Goal: Task Accomplishment & Management: Use online tool/utility

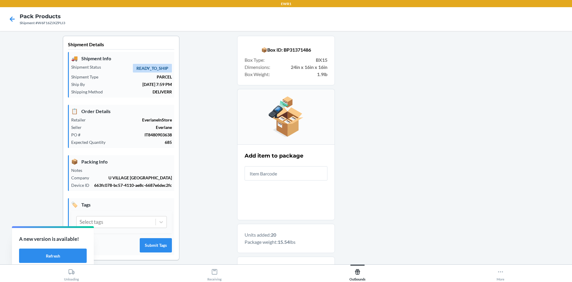
scroll to position [5, 0]
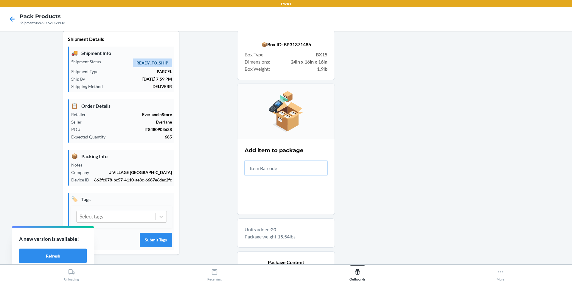
click at [305, 169] on input "text" at bounding box center [286, 168] width 83 height 14
type input "0-00001-511"
drag, startPoint x: 411, startPoint y: 136, endPoint x: 390, endPoint y: 109, distance: 33.8
click at [409, 134] on div at bounding box center [451, 251] width 232 height 442
click at [294, 166] on input "text" at bounding box center [286, 168] width 83 height 14
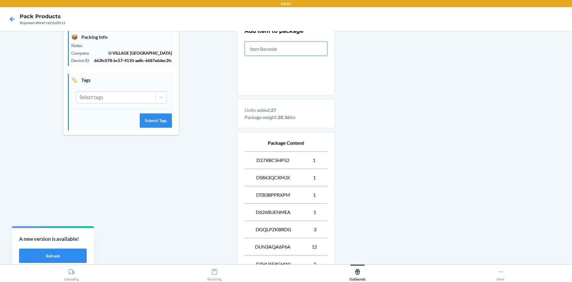
scroll to position [248, 0]
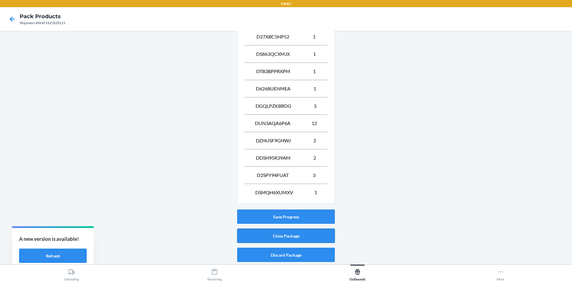
click at [274, 232] on button "Close Package" at bounding box center [286, 235] width 98 height 14
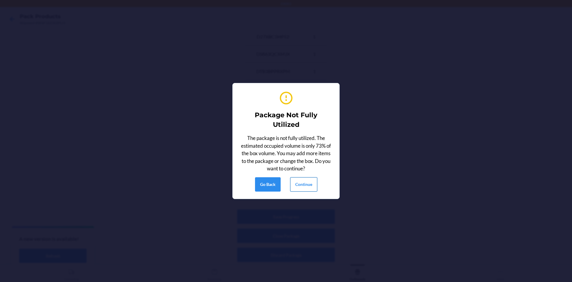
click at [299, 184] on button "Continue" at bounding box center [303, 184] width 27 height 14
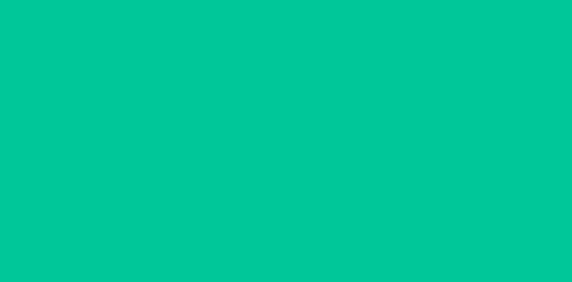
scroll to position [5, 0]
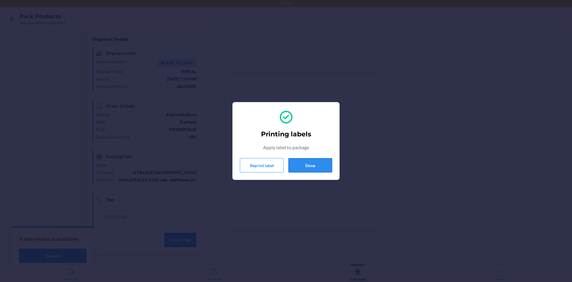
click at [319, 160] on button "Done" at bounding box center [310, 165] width 44 height 14
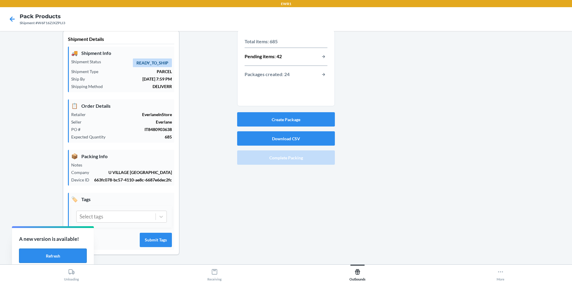
click at [77, 250] on button "Refresh" at bounding box center [53, 255] width 68 height 14
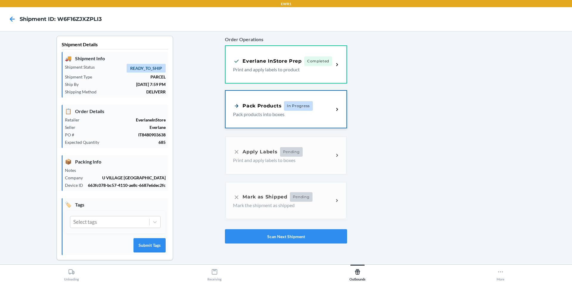
click at [313, 112] on p "Pack products into boxes" at bounding box center [281, 114] width 96 height 7
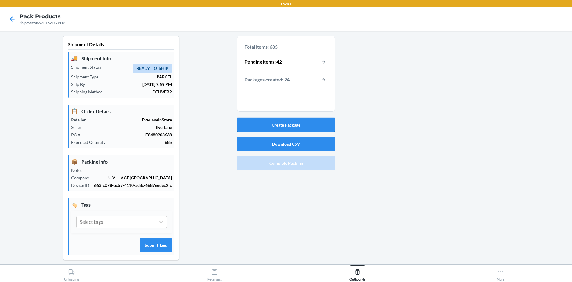
click at [312, 122] on button "Create Package" at bounding box center [286, 124] width 98 height 14
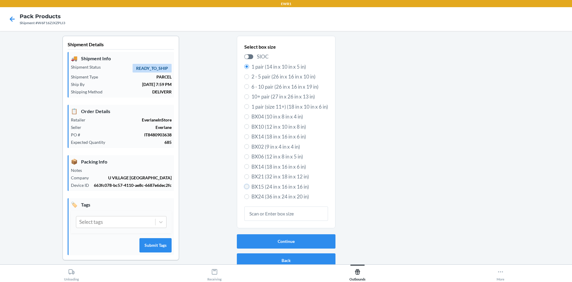
click at [244, 187] on input "BX15 (24 in x 16 in x 16 in)" at bounding box center [246, 186] width 5 height 5
radio input "true"
radio input "false"
click at [306, 243] on button "Continue" at bounding box center [286, 241] width 99 height 14
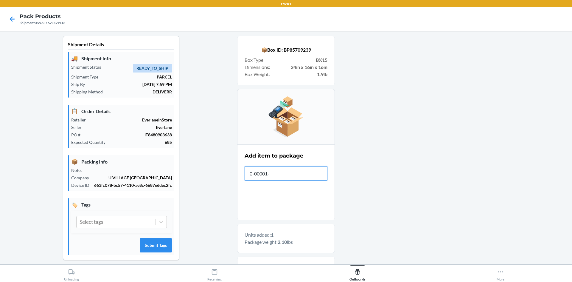
type input "[PHONE_NUMBER]"
click at [34, 179] on main "Shipment Details 🚚 Shipment Info Shipment Status READY_TO_SHIP Shipment Type PA…" at bounding box center [286, 147] width 572 height 233
drag, startPoint x: 288, startPoint y: 173, endPoint x: 233, endPoint y: 170, distance: 54.3
click at [233, 170] on div "Shipment Details 🚚 Shipment Info Shipment Status READY_TO_SHIP Shipment Type PA…" at bounding box center [286, 257] width 563 height 442
drag, startPoint x: 288, startPoint y: 176, endPoint x: 214, endPoint y: 173, distance: 74.3
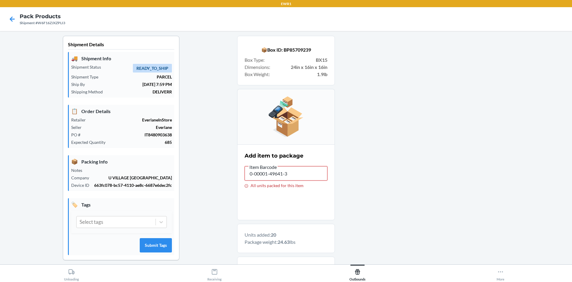
click at [214, 173] on div "Shipment Details 🚚 Shipment Info Shipment Status READY_TO_SHIP Shipment Type PA…" at bounding box center [286, 257] width 563 height 442
drag, startPoint x: 288, startPoint y: 175, endPoint x: 203, endPoint y: 175, distance: 85.2
click at [203, 175] on div "Shipment Details 🚚 Shipment Info Shipment Status READY_TO_SHIP Shipment Type PA…" at bounding box center [286, 274] width 563 height 476
type input "0-00001-49642-0"
drag, startPoint x: 294, startPoint y: 173, endPoint x: 179, endPoint y: 173, distance: 115.0
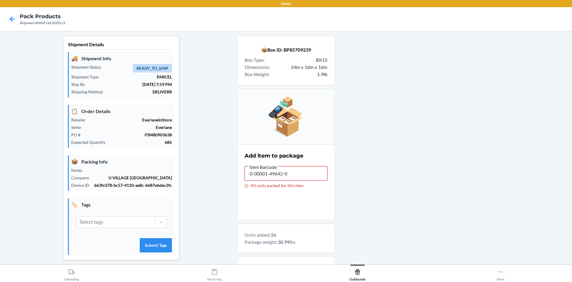
click at [179, 173] on div "Shipment Details 🚚 Shipment Info Shipment Status READY_TO_SHIP Shipment Type PA…" at bounding box center [286, 274] width 563 height 476
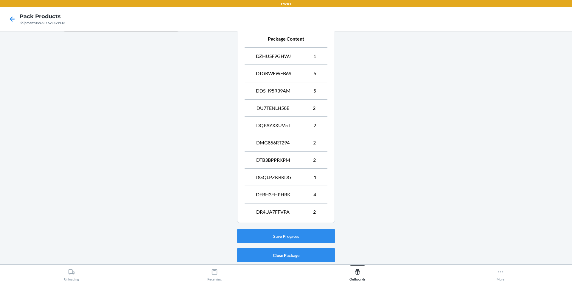
scroll to position [248, 0]
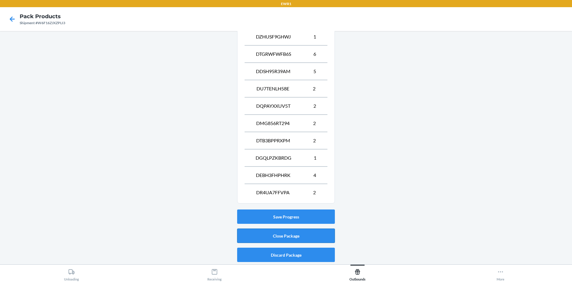
click at [294, 236] on button "Close Package" at bounding box center [286, 235] width 98 height 14
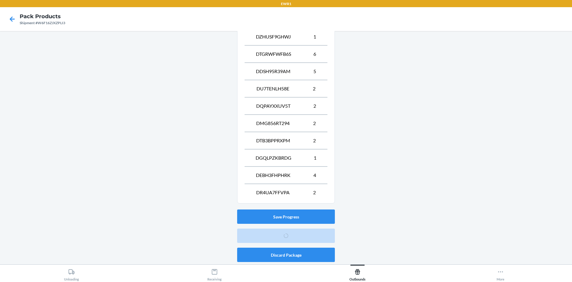
scroll to position [5, 0]
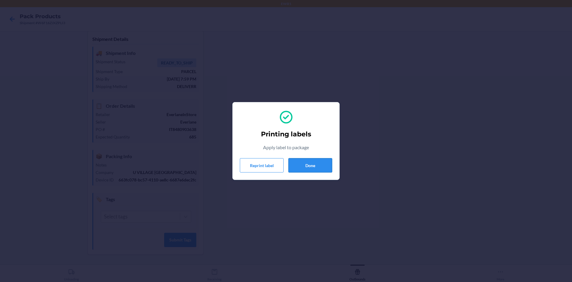
click at [297, 165] on button "Done" at bounding box center [310, 165] width 44 height 14
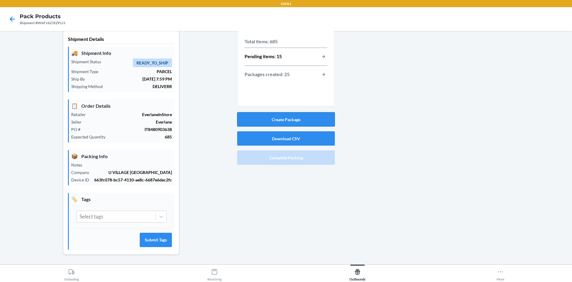
click at [305, 119] on button "Create Package" at bounding box center [286, 119] width 98 height 14
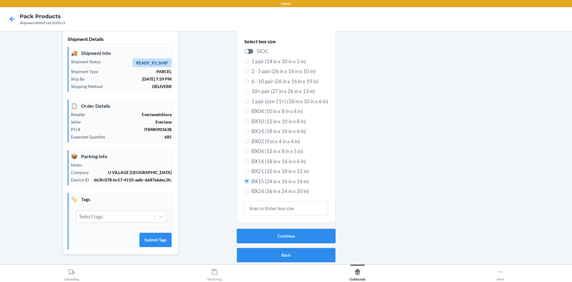
click at [283, 236] on button "Continue" at bounding box center [286, 236] width 99 height 14
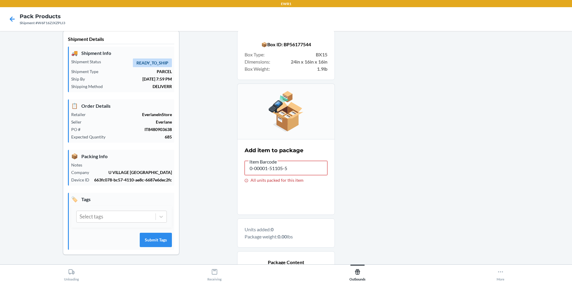
drag, startPoint x: 290, startPoint y: 172, endPoint x: 237, endPoint y: 168, distance: 52.9
click at [237, 168] on section "Add item to package Item Barcode 0-00001-51105-5 All units packed for this item" at bounding box center [286, 177] width 98 height 76
drag, startPoint x: 290, startPoint y: 169, endPoint x: 210, endPoint y: 169, distance: 79.9
click at [210, 169] on div "Shipment Details 🚚 Shipment Info Shipment Status READY_TO_SHIP Shipment Type PA…" at bounding box center [286, 225] width 563 height 390
drag, startPoint x: 296, startPoint y: 170, endPoint x: 237, endPoint y: 171, distance: 59.0
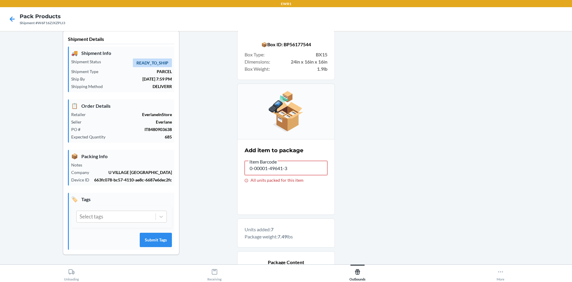
click at [237, 171] on section "Add item to package Item Barcode 0-00001-49641-3 All units packed for this item" at bounding box center [286, 177] width 98 height 76
drag, startPoint x: 292, startPoint y: 165, endPoint x: 214, endPoint y: 165, distance: 78.1
click at [214, 165] on div "Shipment Details 🚚 Shipment Info Shipment Status READY_TO_SHIP Shipment Type PA…" at bounding box center [286, 225] width 563 height 390
drag, startPoint x: 289, startPoint y: 165, endPoint x: 238, endPoint y: 168, distance: 51.4
click at [238, 168] on section "Add item to package Item Barcode 0-00000-95451-8 All units packed for this item" at bounding box center [286, 177] width 98 height 76
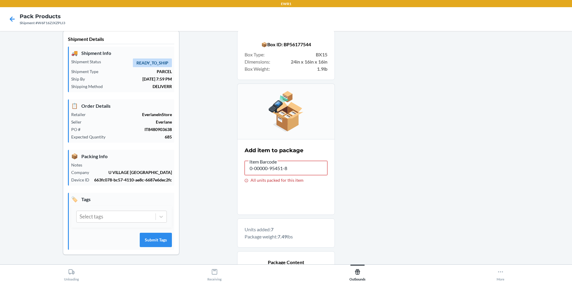
drag, startPoint x: 287, startPoint y: 168, endPoint x: 180, endPoint y: 152, distance: 108.5
click at [180, 152] on div "Shipment Details 🚚 Shipment Info Shipment Status READY_TO_SHIP Shipment Type PA…" at bounding box center [286, 225] width 563 height 390
drag, startPoint x: 289, startPoint y: 171, endPoint x: 217, endPoint y: 161, distance: 72.6
click at [217, 161] on div "Shipment Details 🚚 Shipment Info Shipment Status READY_TO_SHIP Shipment Type PA…" at bounding box center [286, 225] width 563 height 390
drag, startPoint x: 291, startPoint y: 168, endPoint x: 196, endPoint y: 164, distance: 94.8
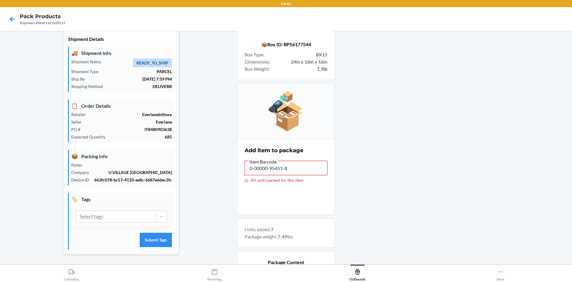
click at [196, 164] on div "Shipment Details 🚚 Shipment Info Shipment Status READY_TO_SHIP Shipment Type PA…" at bounding box center [286, 225] width 563 height 390
drag, startPoint x: 293, startPoint y: 171, endPoint x: 201, endPoint y: 162, distance: 92.2
click at [201, 162] on div "Shipment Details 🚚 Shipment Info Shipment Status READY_TO_SHIP Shipment Type PA…" at bounding box center [286, 225] width 563 height 390
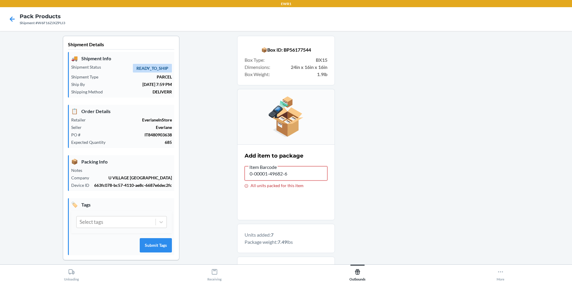
drag, startPoint x: 291, startPoint y: 172, endPoint x: 198, endPoint y: 172, distance: 92.4
click at [198, 172] on div "Shipment Details 🚚 Shipment Info Shipment Status READY_TO_SHIP Shipment Type PA…" at bounding box center [286, 231] width 563 height 390
click at [394, 173] on div at bounding box center [451, 231] width 232 height 390
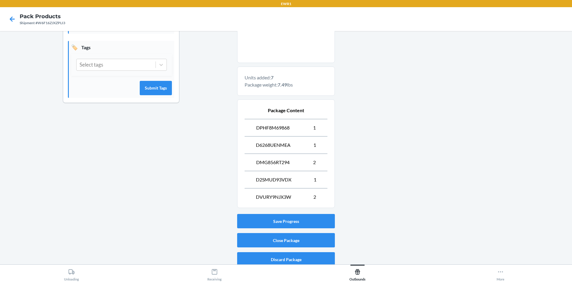
scroll to position [162, 0]
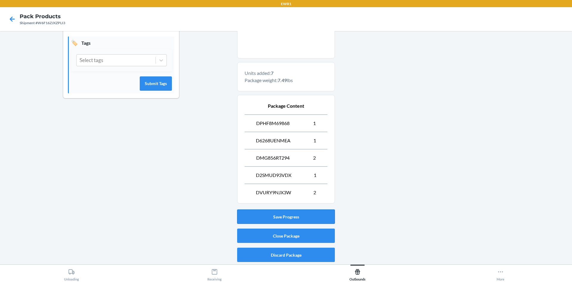
click at [285, 209] on button "Save Progress" at bounding box center [286, 216] width 98 height 14
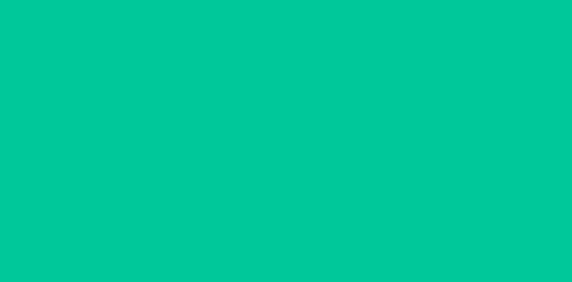
scroll to position [5, 0]
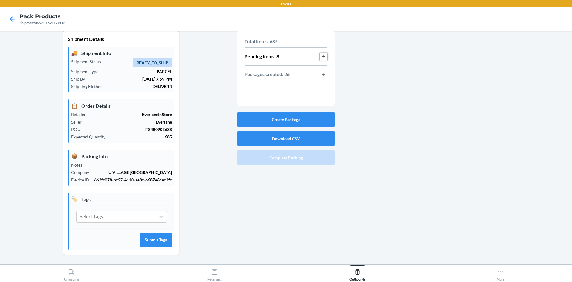
click at [322, 58] on button "button-view-pending-items" at bounding box center [324, 57] width 8 height 8
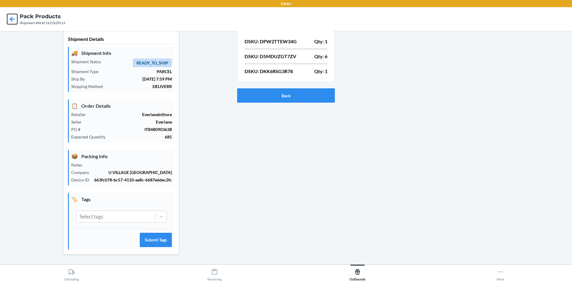
click at [12, 20] on icon at bounding box center [12, 19] width 10 height 10
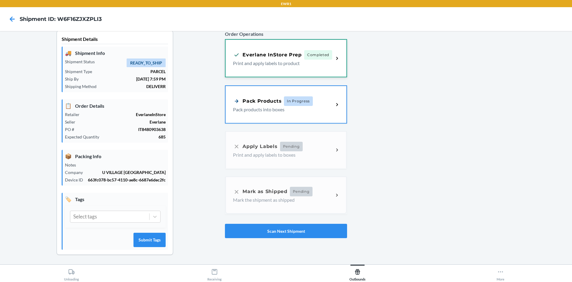
click at [309, 67] on div "Everlane InStore Prep Completed Print and apply labels to product" at bounding box center [286, 58] width 121 height 37
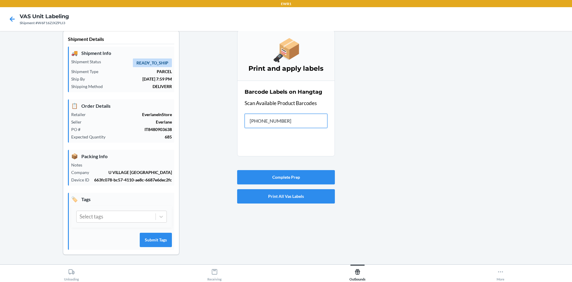
type input "[PHONE_NUMBER]"
click at [289, 176] on button "Complete Prep" at bounding box center [286, 177] width 98 height 14
click at [11, 18] on icon at bounding box center [12, 18] width 5 height 5
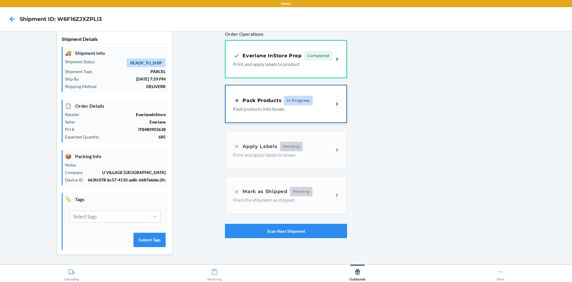
click at [302, 107] on p "Pack products into boxes" at bounding box center [281, 108] width 96 height 7
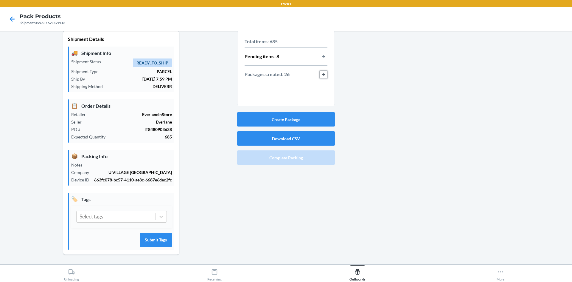
click at [320, 75] on button "button-view-packages-created" at bounding box center [324, 75] width 8 height 8
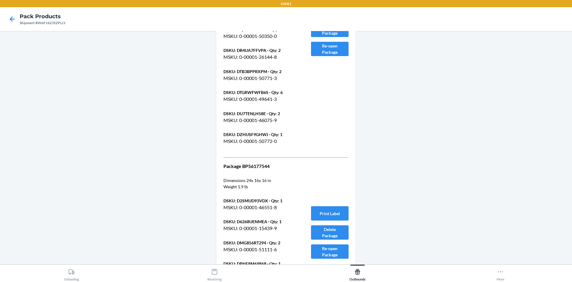
scroll to position [4961, 0]
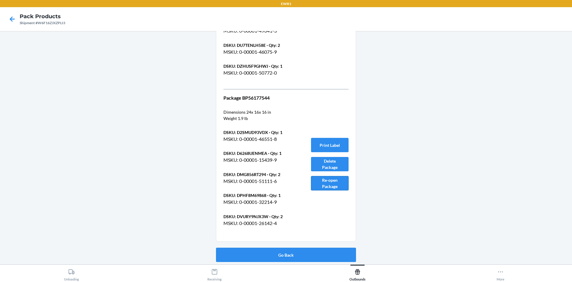
click at [328, 184] on button "Re-open Package" at bounding box center [330, 183] width 38 height 14
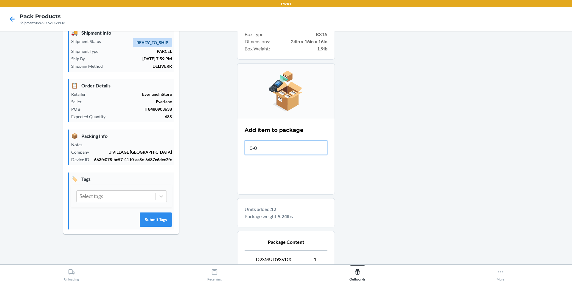
type input "0-00"
click at [381, 161] on div at bounding box center [451, 231] width 232 height 442
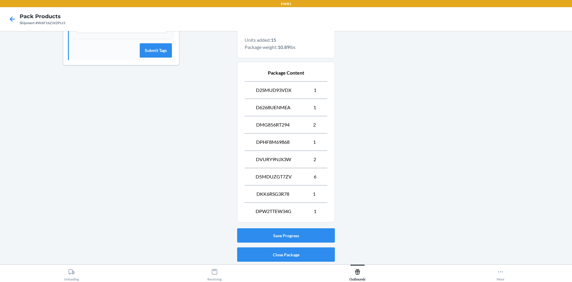
scroll to position [213, 0]
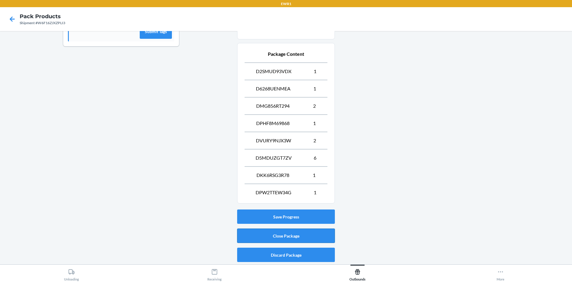
click at [281, 235] on button "Close Package" at bounding box center [286, 235] width 98 height 14
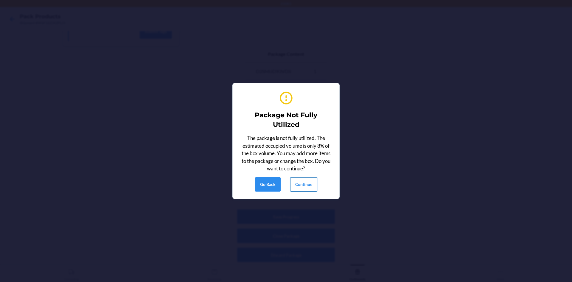
click at [297, 189] on button "Continue" at bounding box center [303, 184] width 27 height 14
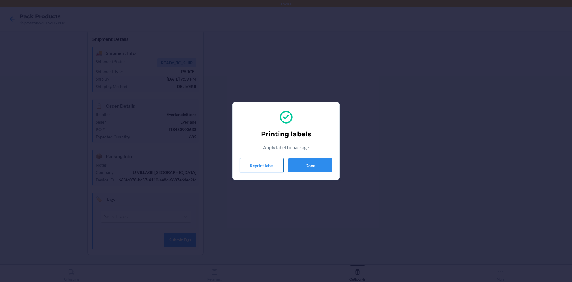
click at [282, 165] on button "Reprint label" at bounding box center [262, 165] width 44 height 14
click at [260, 167] on button "Reprint label" at bounding box center [262, 165] width 44 height 14
click at [303, 166] on button "Done" at bounding box center [310, 165] width 44 height 14
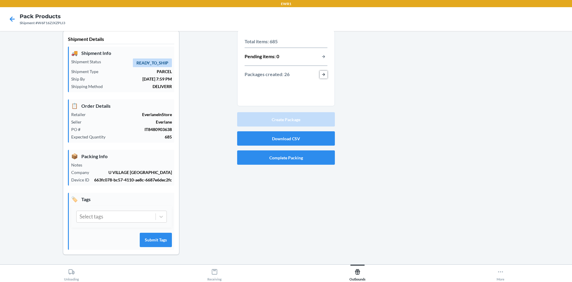
click at [320, 73] on button "button-view-packages-created" at bounding box center [324, 75] width 8 height 8
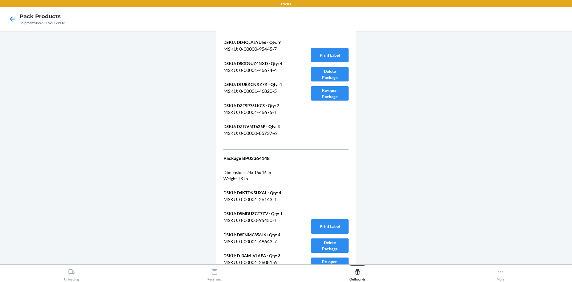
scroll to position [5024, 0]
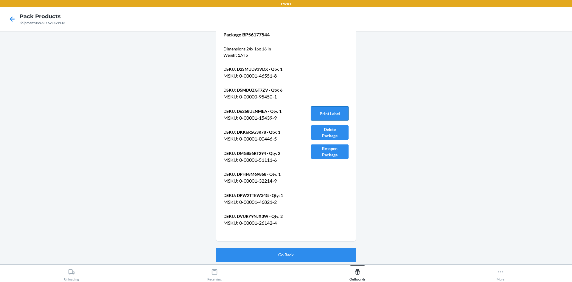
click at [318, 114] on button "Print Label" at bounding box center [330, 113] width 38 height 14
click at [290, 254] on button "Go Back" at bounding box center [286, 254] width 140 height 14
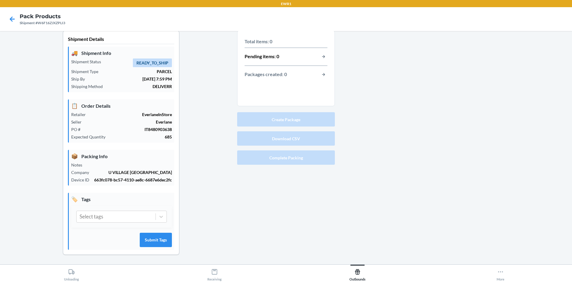
scroll to position [5, 0]
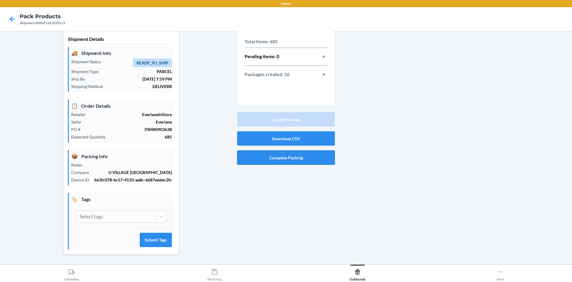
click at [274, 156] on button "Complete Packing" at bounding box center [286, 157] width 98 height 14
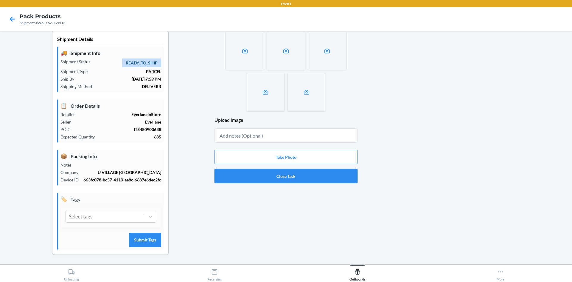
click at [291, 175] on button "Close Task" at bounding box center [286, 176] width 143 height 14
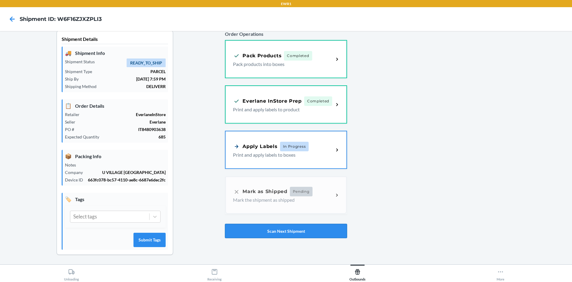
click at [275, 230] on button "Scan Next Shipment" at bounding box center [286, 231] width 122 height 14
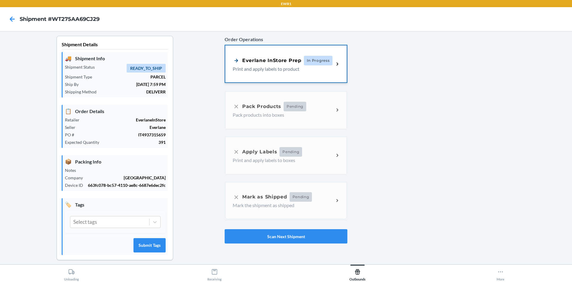
click at [314, 76] on div "Everlane InStore Prep In Progress Print and apply labels to product" at bounding box center [286, 63] width 122 height 37
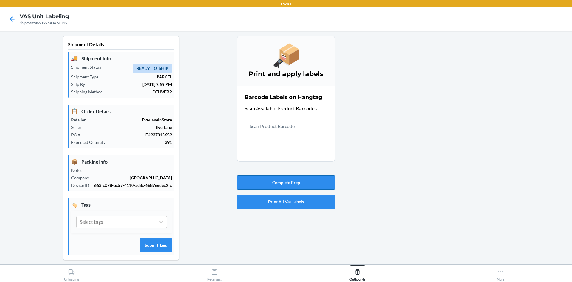
click at [286, 180] on button "Complete Prep" at bounding box center [286, 182] width 98 height 14
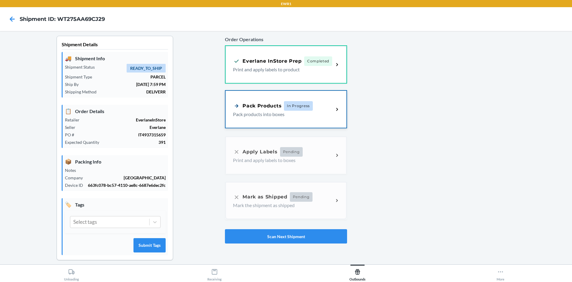
click at [322, 113] on p "Pack products into boxes" at bounding box center [281, 114] width 96 height 7
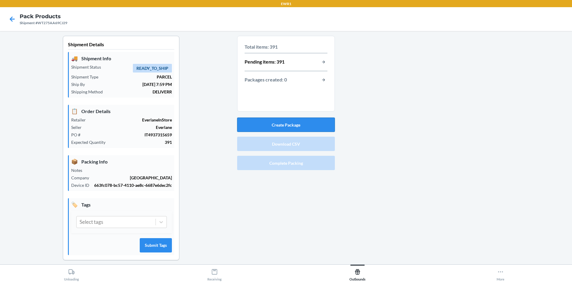
click at [300, 126] on button "Create Package" at bounding box center [286, 124] width 98 height 14
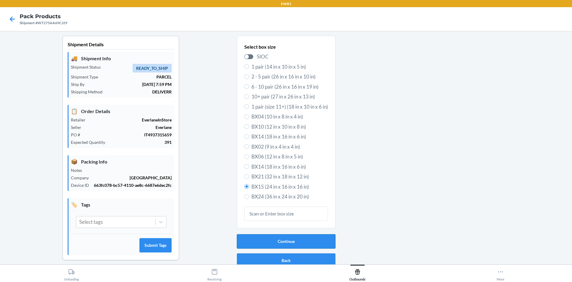
click at [291, 241] on button "Continue" at bounding box center [286, 241] width 99 height 14
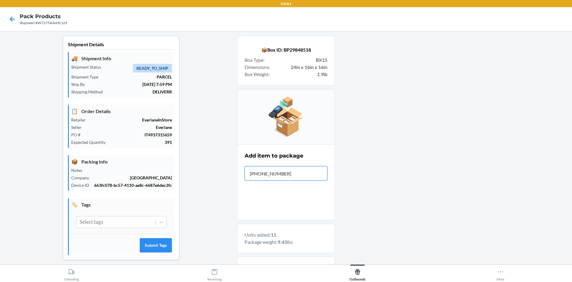
type input "[PHONE_NUMBER]"
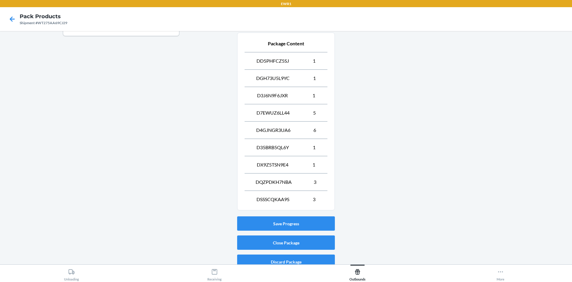
scroll to position [231, 0]
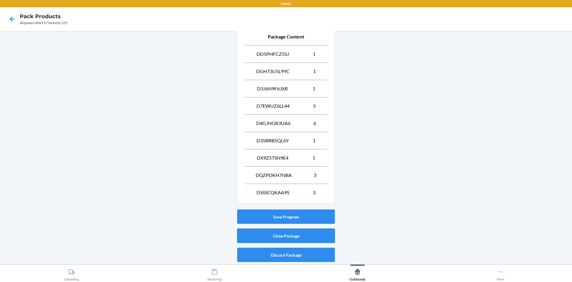
click at [278, 234] on button "Close Package" at bounding box center [286, 235] width 98 height 14
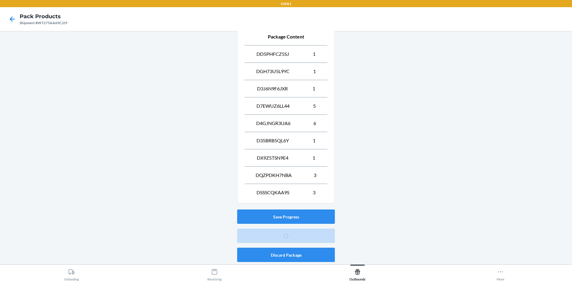
scroll to position [5, 0]
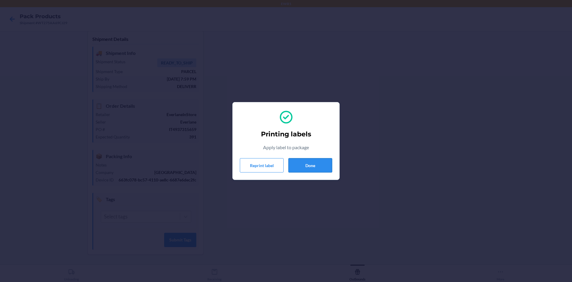
click at [307, 165] on button "Done" at bounding box center [310, 165] width 44 height 14
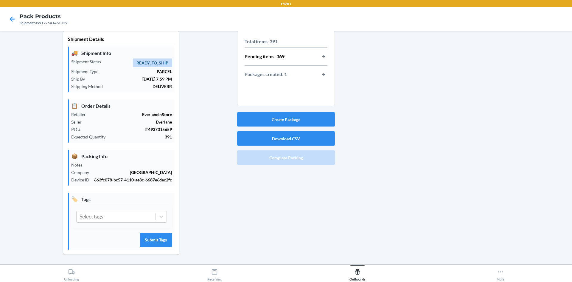
click at [288, 108] on div "Total items: 391 Pending items: 369 Packages created: 1" at bounding box center [286, 69] width 98 height 79
click at [288, 122] on button "Create Package" at bounding box center [286, 119] width 98 height 14
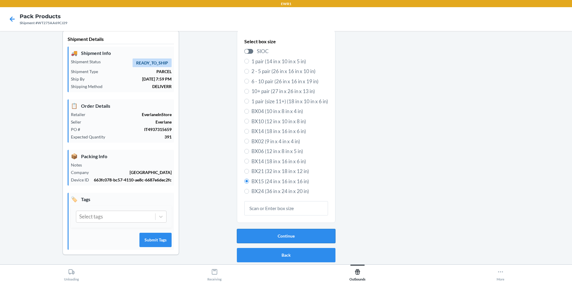
click at [303, 238] on button "Continue" at bounding box center [286, 236] width 99 height 14
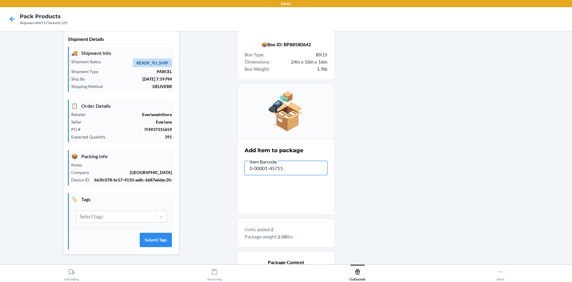
type input "0-00001-45711-7"
type input "0-00001-51724-8"
type input "0-00001-"
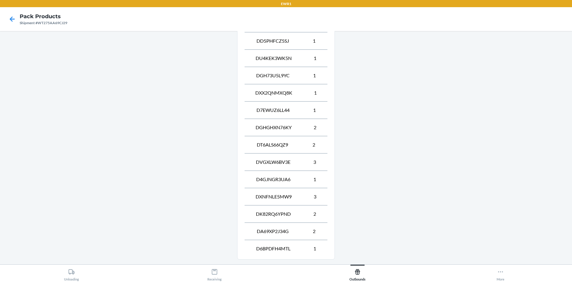
scroll to position [300, 0]
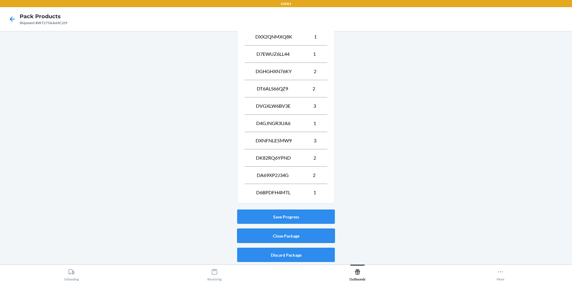
click at [302, 237] on button "Close Package" at bounding box center [286, 235] width 98 height 14
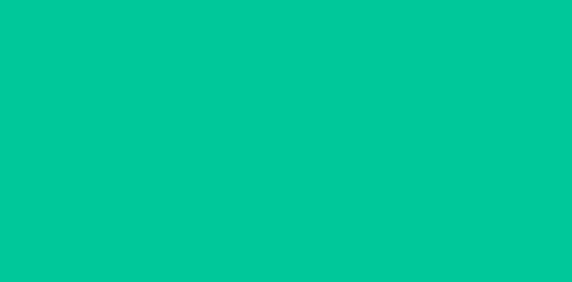
scroll to position [5, 0]
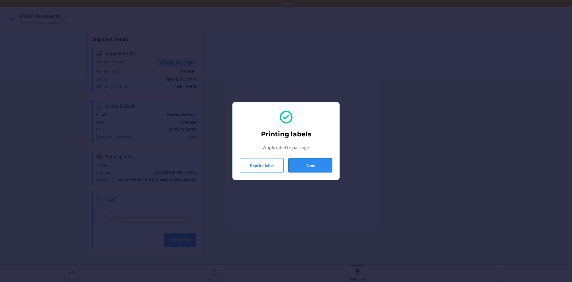
click at [319, 166] on button "Done" at bounding box center [310, 165] width 44 height 14
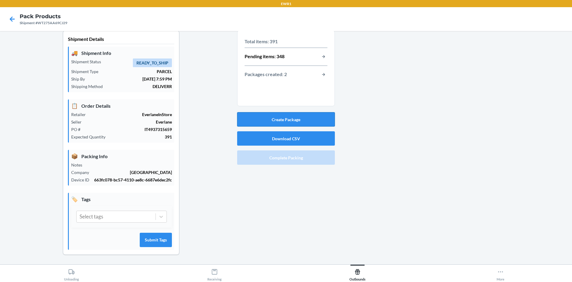
click at [285, 120] on button "Create Package" at bounding box center [286, 119] width 98 height 14
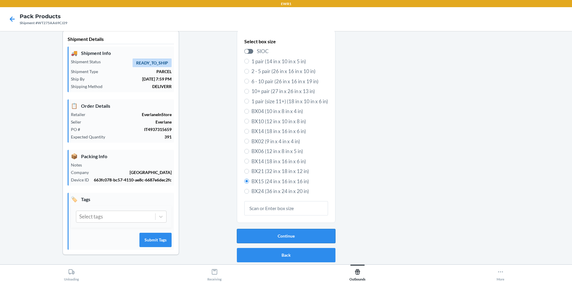
click at [295, 232] on button "Continue" at bounding box center [286, 236] width 99 height 14
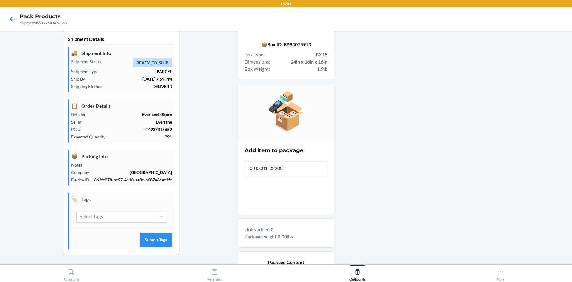
type input "0-00001-32208-8"
type input "[PHONE_NUMBER]"
type input "0-00001-47653-8"
type input "0-00001-47652-"
type input "0-00000-85843-4"
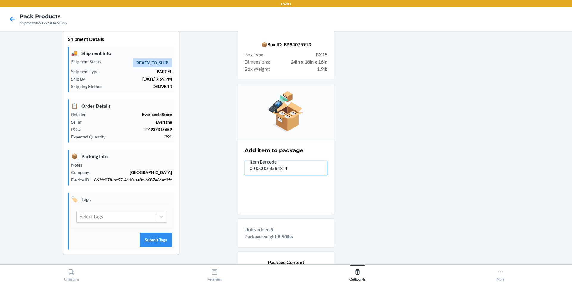
drag, startPoint x: 289, startPoint y: 168, endPoint x: 233, endPoint y: 174, distance: 56.0
click at [233, 174] on div "Shipment Details 🚚 Shipment Info Shipment Status READY_TO_SHIP Shipment Type PA…" at bounding box center [286, 242] width 563 height 424
type input "V"
type input "0-00001-47653-8"
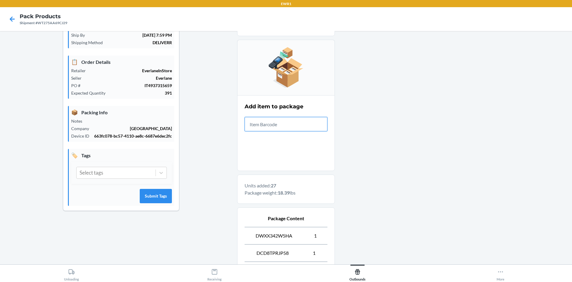
scroll to position [125, 0]
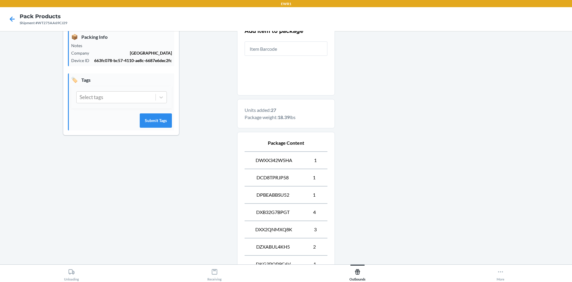
click at [405, 178] on div at bounding box center [451, 166] width 232 height 511
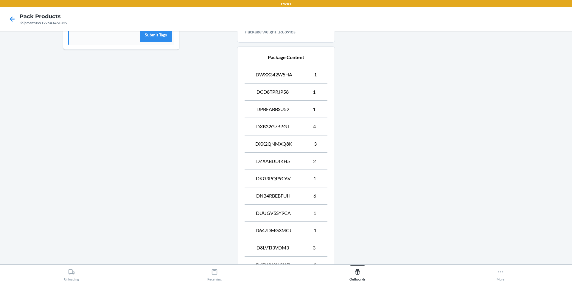
scroll to position [283, 0]
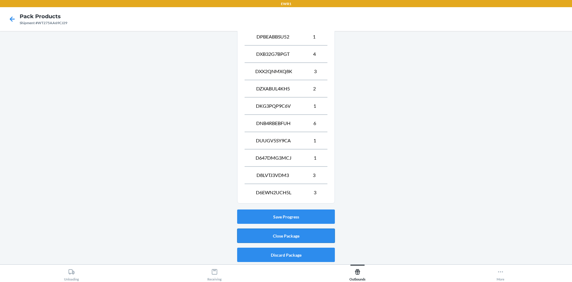
click at [292, 237] on button "Close Package" at bounding box center [286, 235] width 98 height 14
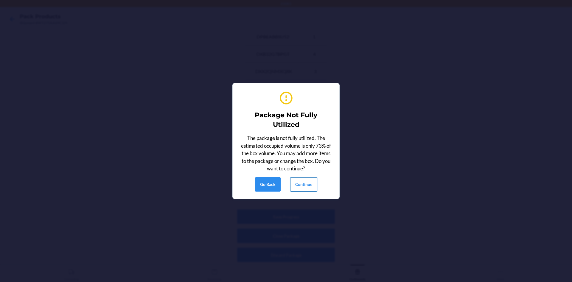
click at [299, 185] on button "Continue" at bounding box center [303, 184] width 27 height 14
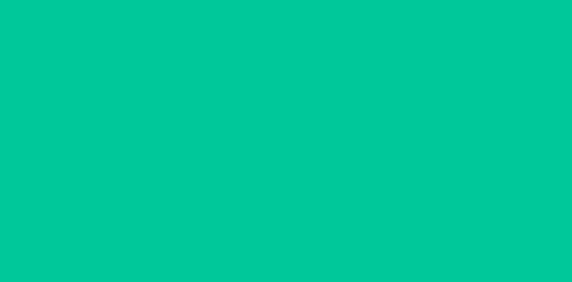
scroll to position [5, 0]
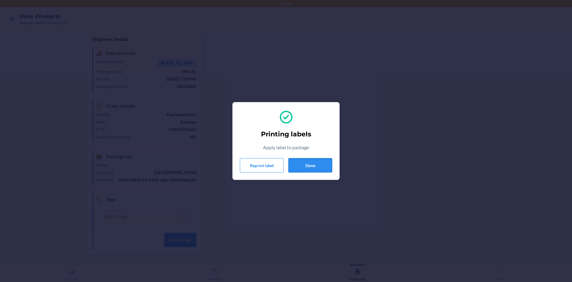
click at [320, 162] on button "Done" at bounding box center [310, 165] width 44 height 14
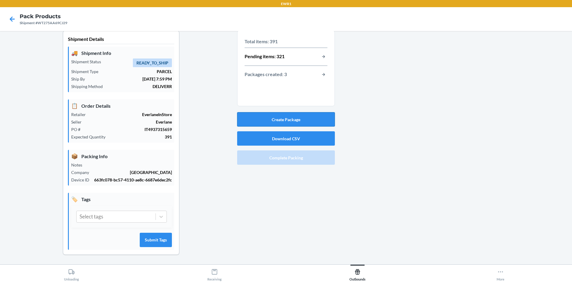
click at [302, 119] on button "Create Package" at bounding box center [286, 119] width 98 height 14
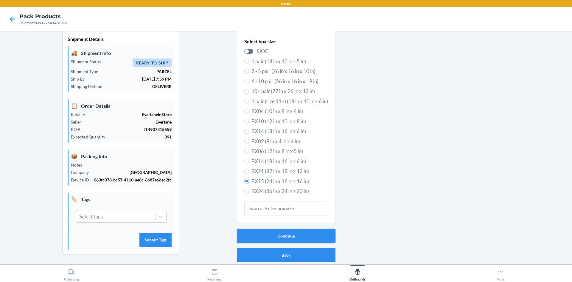
click at [280, 238] on button "Continue" at bounding box center [286, 236] width 99 height 14
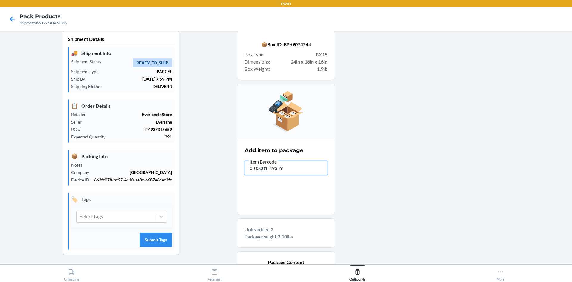
type input "0-00001-49349-8"
type input "0-00001-"
click at [524, 116] on div at bounding box center [451, 225] width 232 height 390
click at [280, 160] on div "Add item to package" at bounding box center [286, 161] width 83 height 32
click at [280, 163] on input "text" at bounding box center [286, 168] width 83 height 14
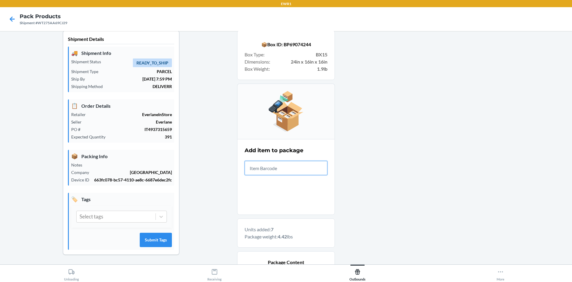
drag, startPoint x: 294, startPoint y: 159, endPoint x: 291, endPoint y: 161, distance: 3.6
click at [291, 161] on input "text" at bounding box center [286, 168] width 83 height 14
click at [292, 165] on input "text" at bounding box center [286, 168] width 83 height 14
type input "[PHONE_NUMBER]"
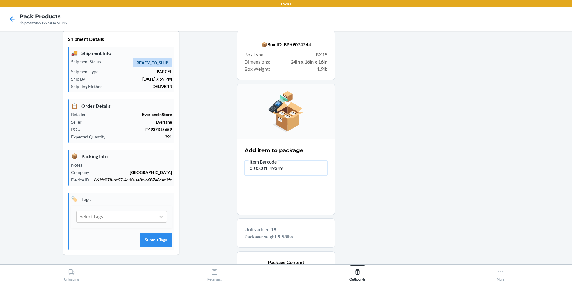
type input "0-00001-49349-8"
type input "0-00001-49347-4"
click at [418, 145] on div at bounding box center [451, 233] width 232 height 407
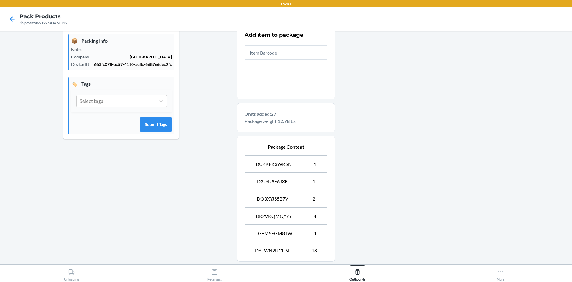
scroll to position [179, 0]
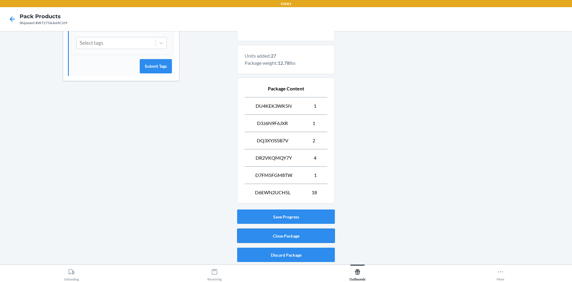
click at [292, 237] on button "Close Package" at bounding box center [286, 235] width 98 height 14
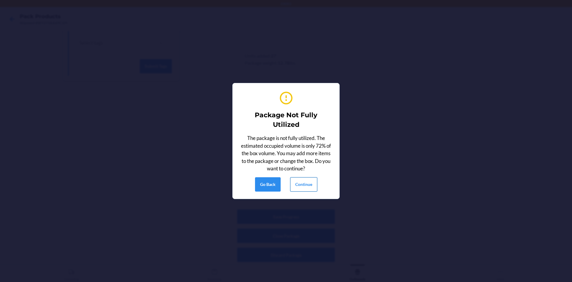
click at [296, 184] on button "Continue" at bounding box center [303, 184] width 27 height 14
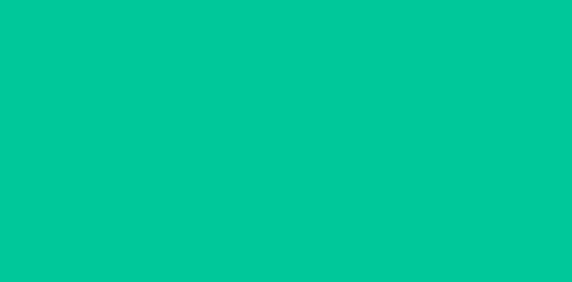
scroll to position [5, 0]
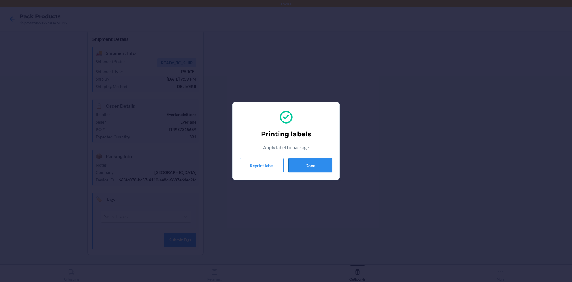
click at [319, 168] on button "Done" at bounding box center [310, 165] width 44 height 14
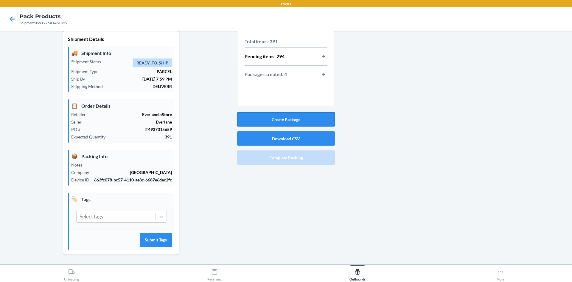
click at [273, 113] on button "Create Package" at bounding box center [286, 119] width 98 height 14
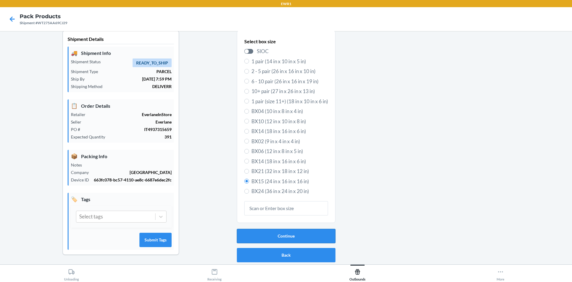
click at [299, 239] on button "Continue" at bounding box center [286, 236] width 99 height 14
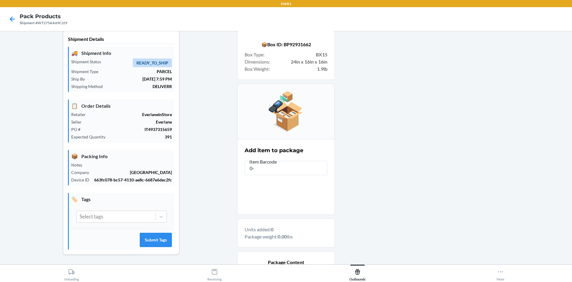
type input "0"
type input "0-00001-50243-5"
type input "0-00001-50514-6"
type input "[PHONE_NUMBER]"
type input "0-00001-50514-6"
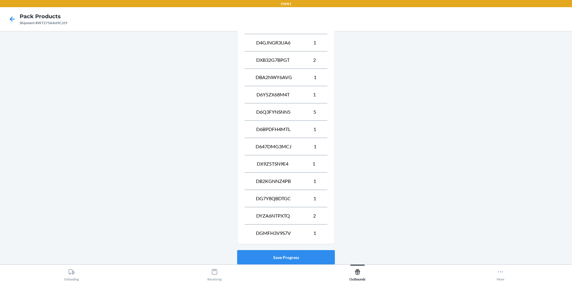
scroll to position [352, 0]
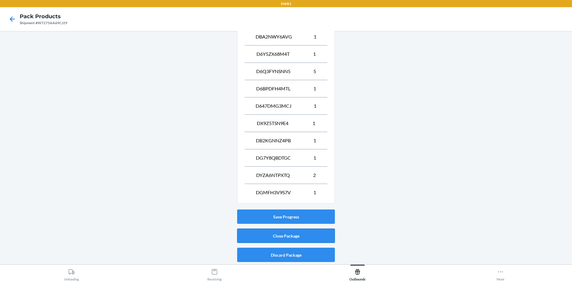
click at [268, 236] on button "Close Package" at bounding box center [286, 235] width 98 height 14
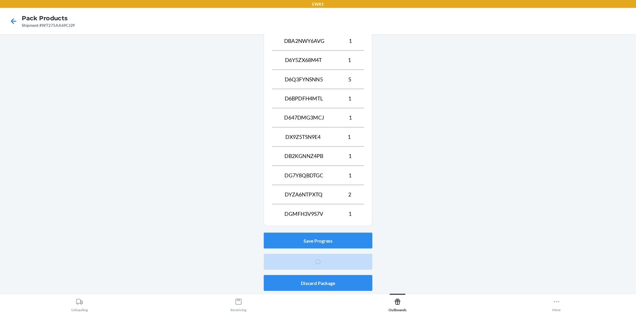
scroll to position [5, 0]
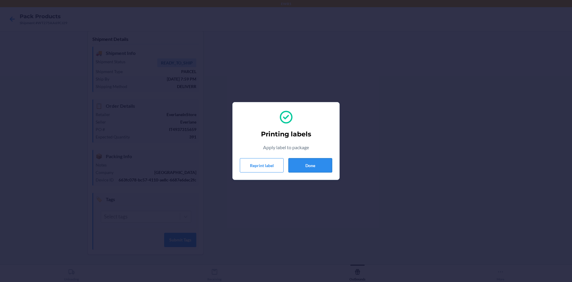
click at [296, 162] on button "Done" at bounding box center [310, 165] width 44 height 14
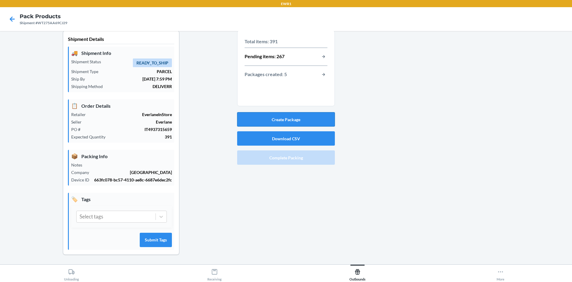
click at [291, 117] on button "Create Package" at bounding box center [286, 119] width 98 height 14
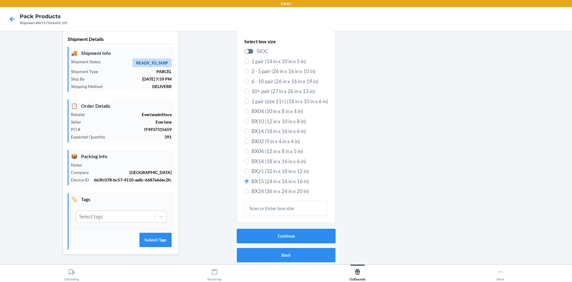
click at [309, 238] on button "Continue" at bounding box center [286, 236] width 99 height 14
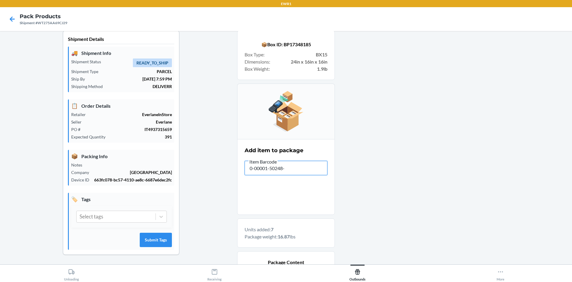
type input "0-00001-50248-0"
type input "0-00000-85843-4"
type input "0-00001-46253-1"
type input "0-00001-46214-2"
click at [231, 162] on div "Shipment Details 🚚 Shipment Info Shipment Status READY_TO_SHIP Shipment Type PA…" at bounding box center [286, 276] width 563 height 493
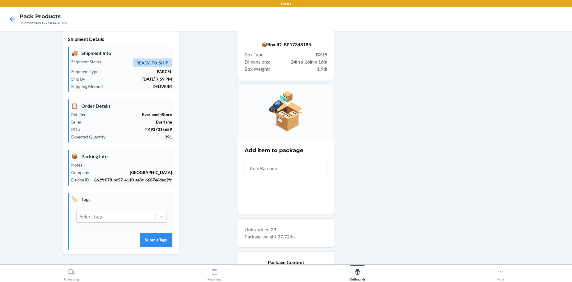
type input "V"
click at [311, 169] on input "text" at bounding box center [286, 168] width 83 height 14
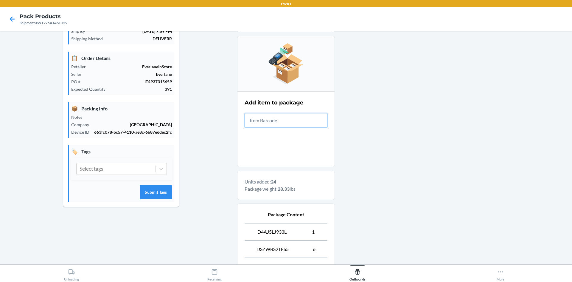
scroll to position [0, 0]
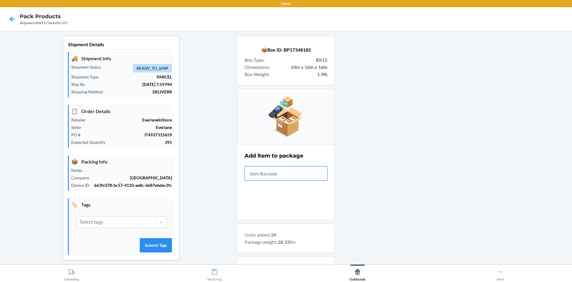
click at [293, 173] on input "text" at bounding box center [286, 173] width 83 height 14
type input "0-00001-31336-"
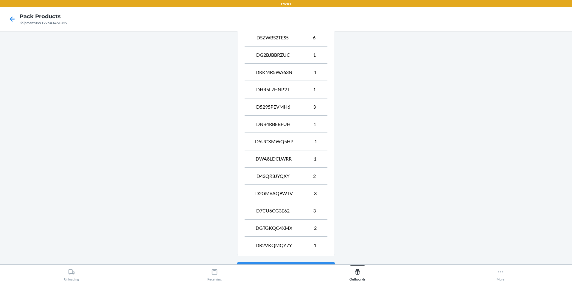
scroll to position [317, 0]
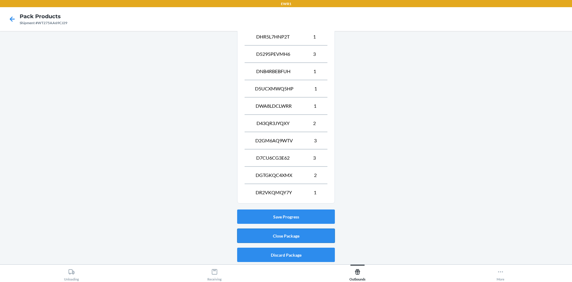
click at [297, 235] on button "Close Package" at bounding box center [286, 235] width 98 height 14
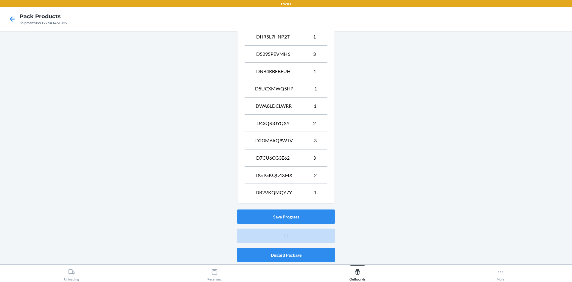
scroll to position [5, 0]
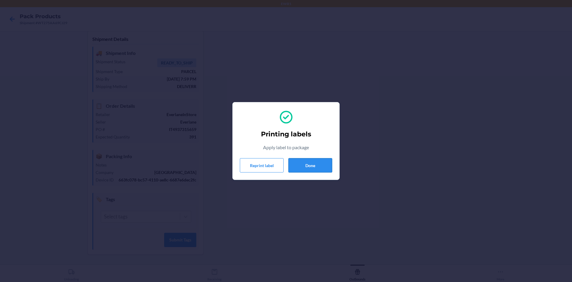
click at [327, 169] on button "Done" at bounding box center [310, 165] width 44 height 14
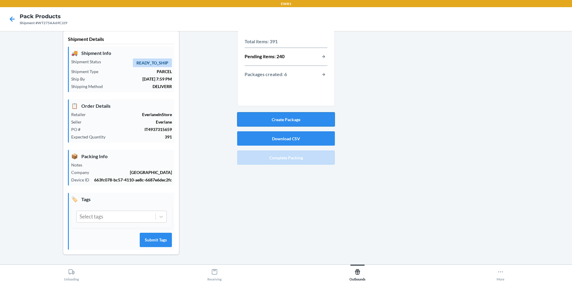
click at [310, 115] on button "Create Package" at bounding box center [286, 119] width 98 height 14
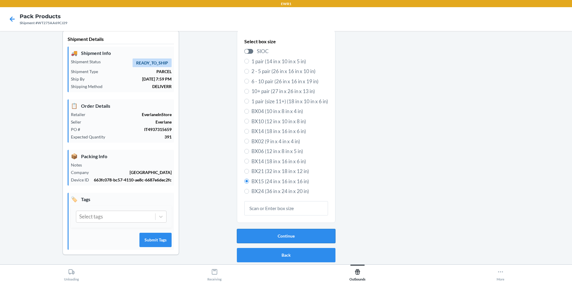
click at [314, 237] on button "Continue" at bounding box center [286, 236] width 99 height 14
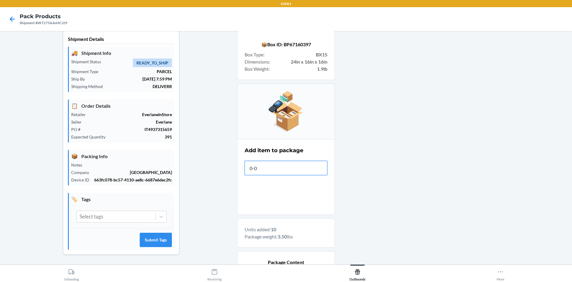
type input "0-00"
type input "0-00001-06715-6"
type input "0-00001-31944-6"
drag, startPoint x: 205, startPoint y: 50, endPoint x: 290, endPoint y: 169, distance: 146.3
click at [290, 169] on input "text" at bounding box center [286, 168] width 83 height 14
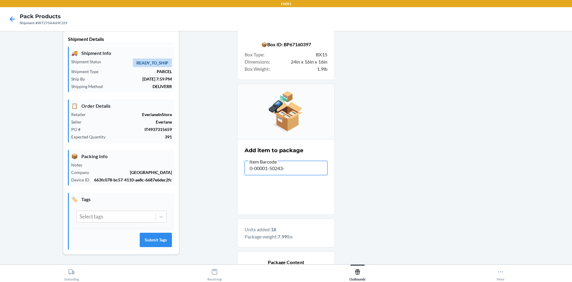
type input "0-00001-50243-5"
type input "0-0001-50243-5"
drag, startPoint x: 294, startPoint y: 164, endPoint x: 231, endPoint y: 175, distance: 64.4
click at [231, 175] on div "Shipment Details 🚚 Shipment Info Shipment Status READY_TO_SHIP Shipment Type PA…" at bounding box center [286, 233] width 563 height 407
click at [298, 162] on input "0-0001-50243-5" at bounding box center [286, 168] width 83 height 14
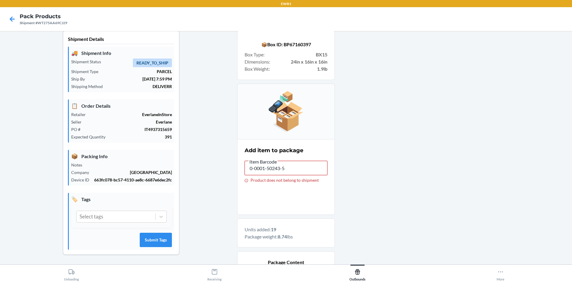
click at [261, 169] on input "0-0001-50243-5" at bounding box center [286, 168] width 83 height 14
type input "0-00001-50243-5"
drag, startPoint x: 262, startPoint y: 171, endPoint x: 244, endPoint y: 165, distance: 19.5
click at [245, 165] on input "0-00001-50243-5" at bounding box center [286, 168] width 83 height 14
drag, startPoint x: 272, startPoint y: 11, endPoint x: 366, endPoint y: 178, distance: 191.6
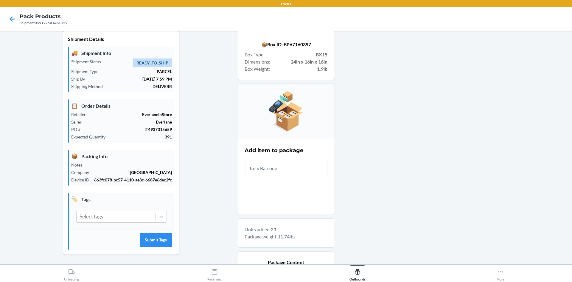
click at [366, 178] on div at bounding box center [451, 233] width 232 height 407
click at [301, 168] on input "text" at bounding box center [286, 168] width 83 height 14
type input "[PHONE_NUMBER]"
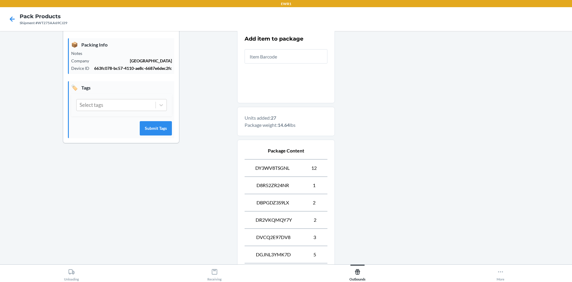
scroll to position [196, 0]
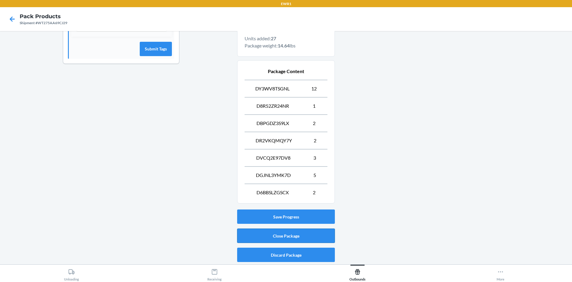
click at [308, 236] on button "Close Package" at bounding box center [286, 235] width 98 height 14
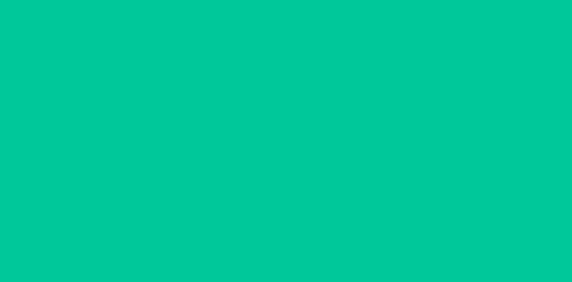
scroll to position [5, 0]
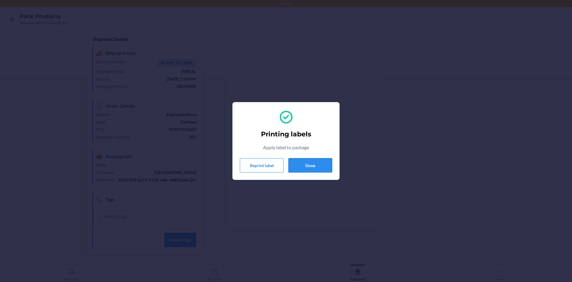
click at [308, 170] on button "Done" at bounding box center [310, 165] width 44 height 14
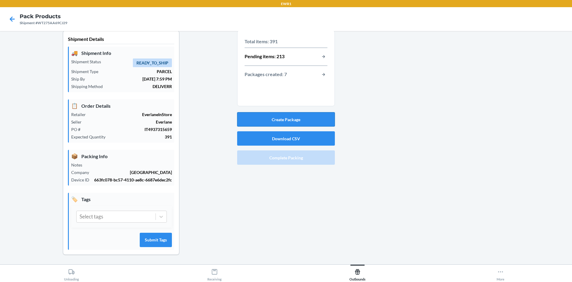
click at [302, 120] on button "Create Package" at bounding box center [286, 119] width 98 height 14
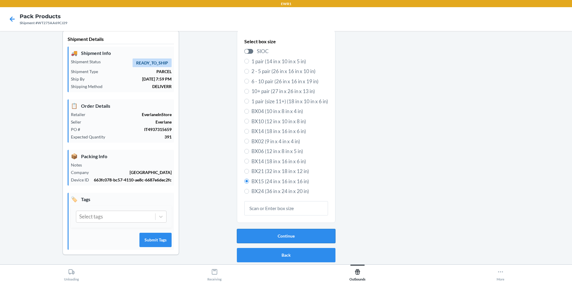
click at [295, 240] on button "Continue" at bounding box center [286, 236] width 99 height 14
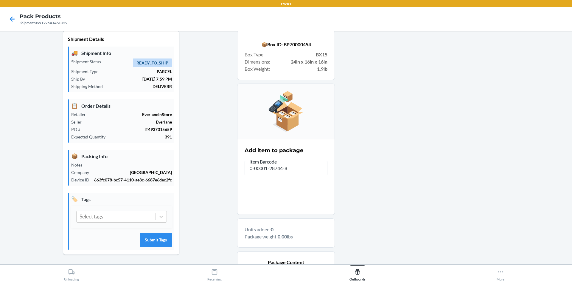
drag, startPoint x: 285, startPoint y: 173, endPoint x: 271, endPoint y: 173, distance: 13.4
click at [271, 173] on input "0-00001-28744-8" at bounding box center [286, 168] width 83 height 14
type input "0-00001-28744-8"
click at [335, 156] on div at bounding box center [451, 184] width 232 height 309
drag, startPoint x: 285, startPoint y: 169, endPoint x: 204, endPoint y: 170, distance: 81.4
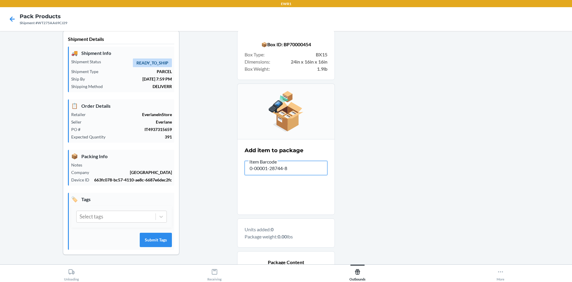
click at [204, 170] on div "Shipment Details 🚚 Shipment Info Shipment Status READY_TO_SHIP Shipment Type PA…" at bounding box center [286, 184] width 563 height 309
type input "V"
type input "0-00001-28746-2"
type input "0-0001-48250-8"
click at [263, 169] on input "0-0001-48250-8" at bounding box center [286, 168] width 83 height 14
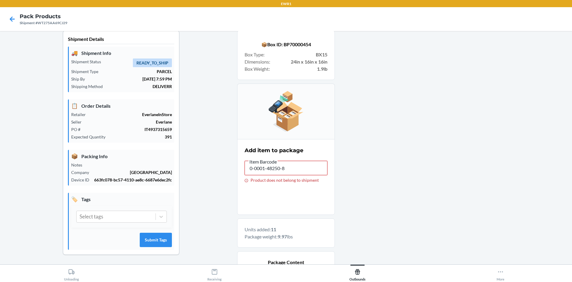
click at [260, 168] on input "0-0001-48250-8" at bounding box center [286, 168] width 83 height 14
type input "0-00001-48250-8"
type input "0-00001-34122-5"
drag, startPoint x: 289, startPoint y: 168, endPoint x: 221, endPoint y: 162, distance: 68.9
click at [221, 162] on div "Shipment Details 🚚 Shipment Info Shipment Status READY_TO_SHIP Shipment Type PA…" at bounding box center [286, 251] width 563 height 442
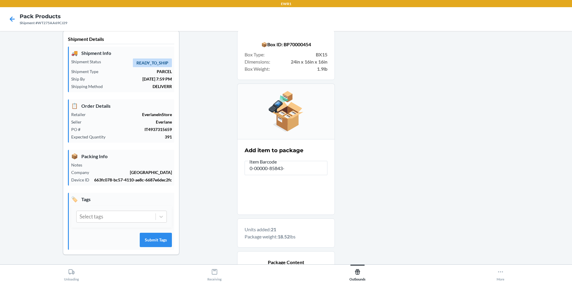
type input "0-00000-85843-4"
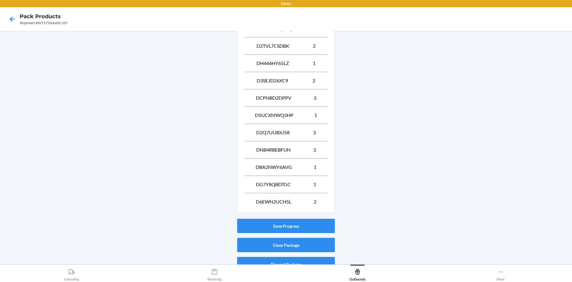
scroll to position [300, 0]
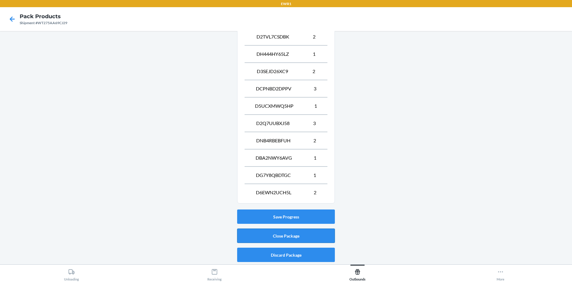
click at [297, 235] on button "Close Package" at bounding box center [286, 235] width 98 height 14
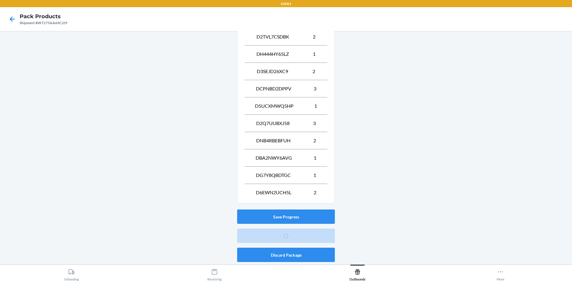
scroll to position [5, 0]
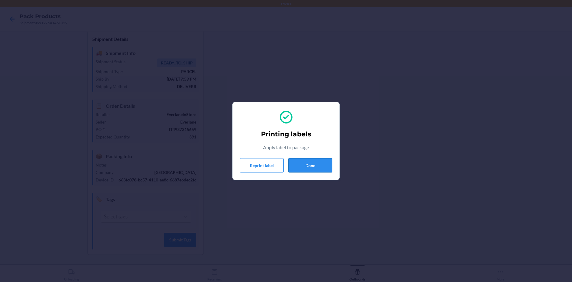
click at [316, 165] on button "Done" at bounding box center [310, 165] width 44 height 14
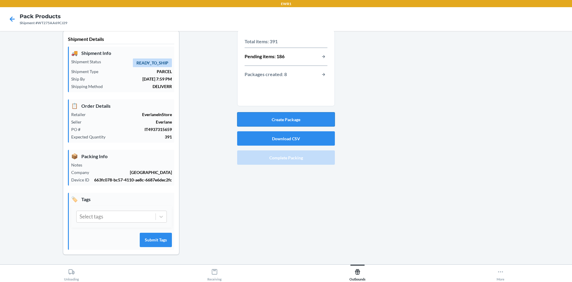
click at [302, 119] on button "Create Package" at bounding box center [286, 119] width 98 height 14
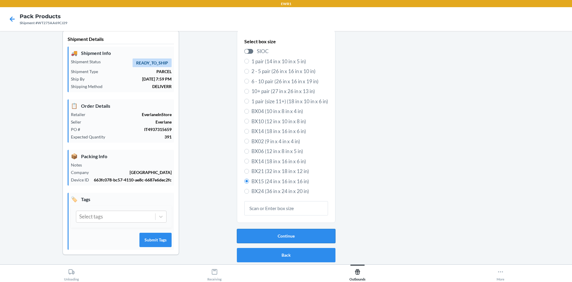
click at [311, 237] on button "Continue" at bounding box center [286, 236] width 99 height 14
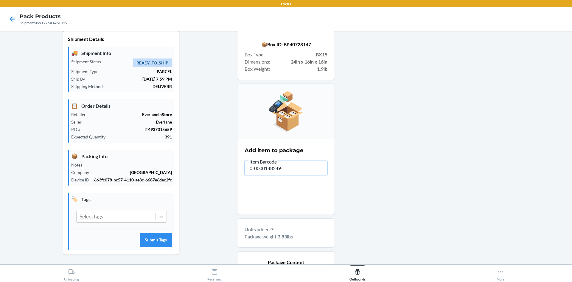
type input "0-0000148249-2"
click at [266, 168] on input "0-0000148249-2" at bounding box center [286, 168] width 83 height 14
type input "0-00001-48249-2"
type input "0-00001-48250-8"
type input "0-00001-48249-2"
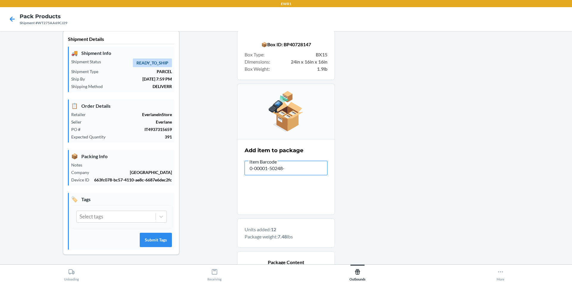
type input "0-00001-50248-0"
type input "0-00001-30825-9"
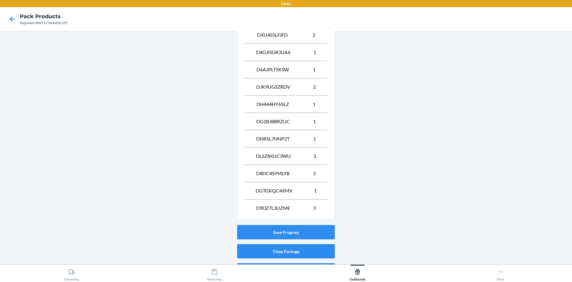
scroll to position [317, 0]
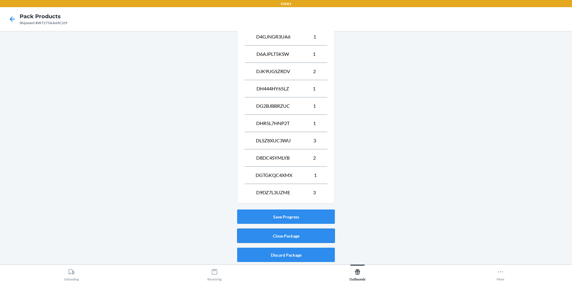
click at [296, 238] on button "Close Package" at bounding box center [286, 235] width 98 height 14
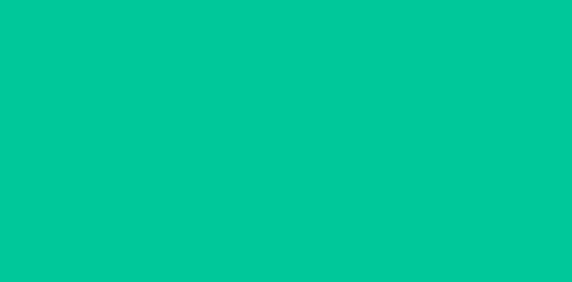
scroll to position [5, 0]
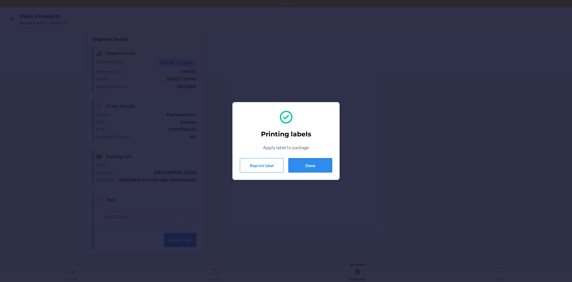
click at [318, 166] on button "Done" at bounding box center [310, 165] width 44 height 14
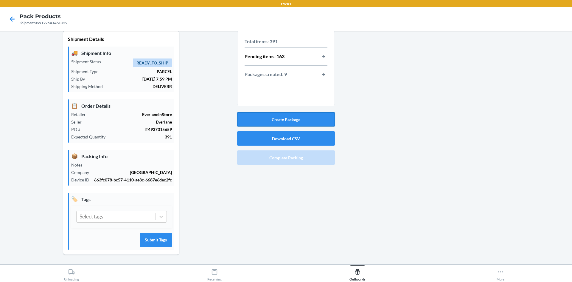
click at [290, 114] on button "Create Package" at bounding box center [286, 119] width 98 height 14
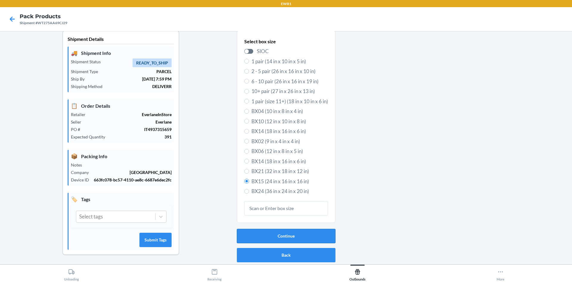
click at [299, 232] on button "Continue" at bounding box center [286, 236] width 99 height 14
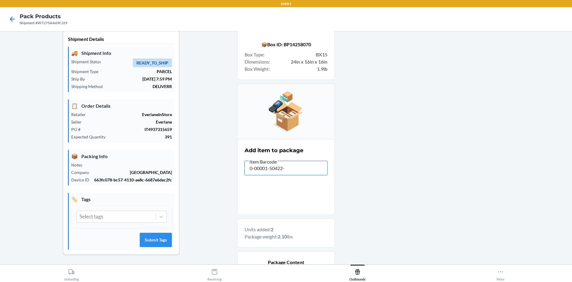
type input "0-00001-50422-4"
type input "0-00001-30822-"
type input "0-0000"
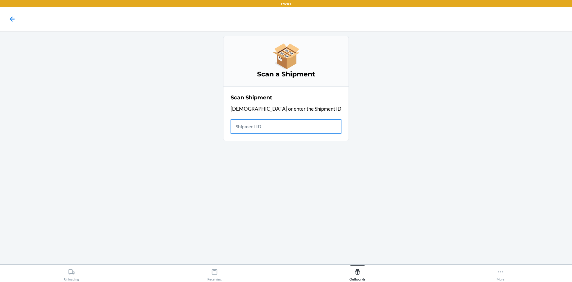
click at [275, 128] on input "text" at bounding box center [286, 126] width 111 height 14
drag, startPoint x: 255, startPoint y: 136, endPoint x: 275, endPoint y: 125, distance: 22.8
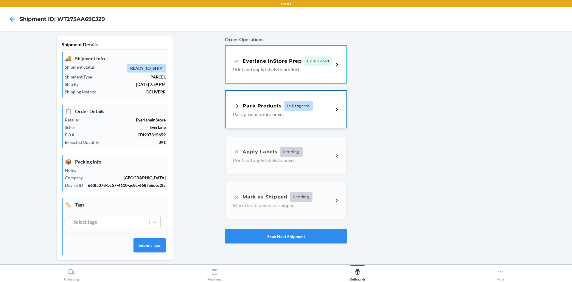
click at [290, 113] on p "Pack products into boxes" at bounding box center [281, 114] width 96 height 7
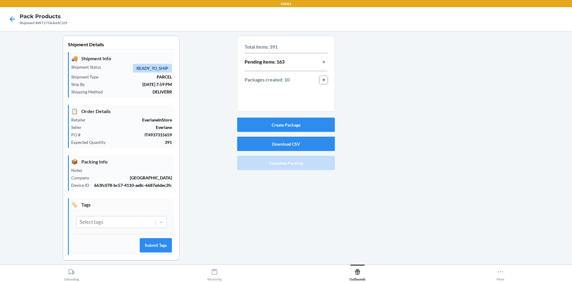
click at [320, 79] on button "button-view-packages-created" at bounding box center [324, 80] width 8 height 8
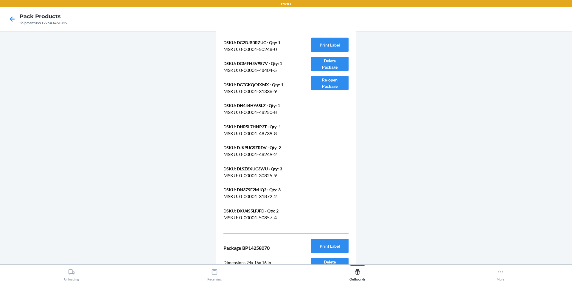
scroll to position [2452, 0]
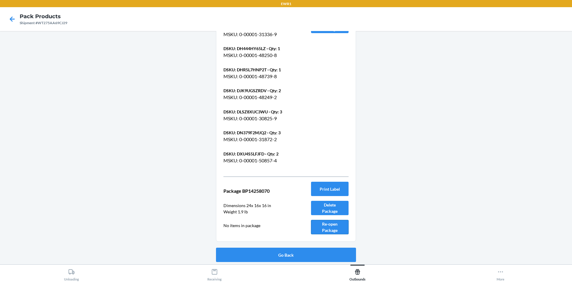
click at [330, 230] on button "Re-open Package" at bounding box center [330, 227] width 38 height 14
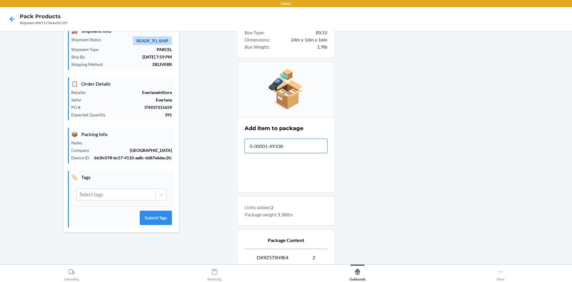
type input "0-00001-49108-1"
type input "[PHONE_NUMBER]"
type input "0-0000"
type input "0-00001-"
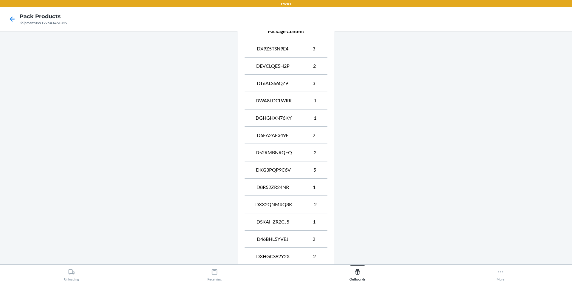
scroll to position [300, 0]
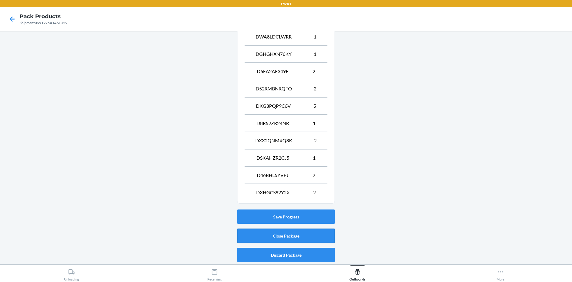
click at [268, 238] on button "Close Package" at bounding box center [286, 235] width 98 height 14
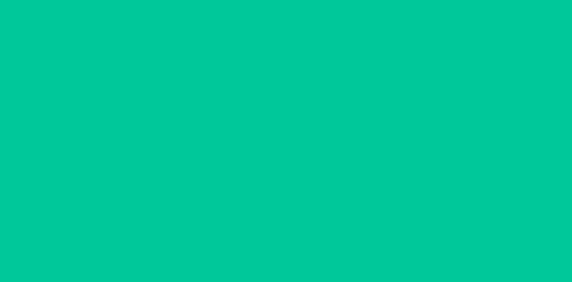
scroll to position [5, 0]
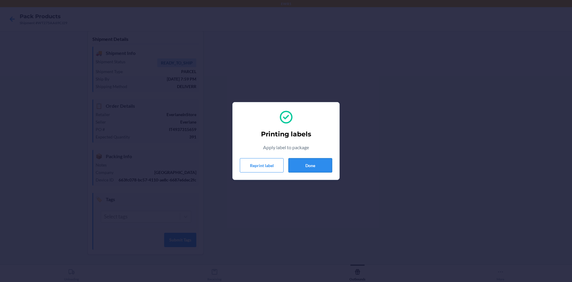
click at [316, 169] on button "Done" at bounding box center [310, 165] width 44 height 14
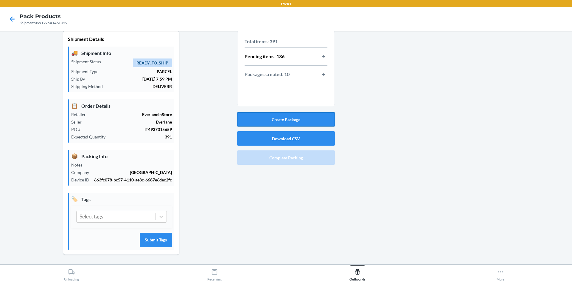
click at [306, 118] on button "Create Package" at bounding box center [286, 119] width 98 height 14
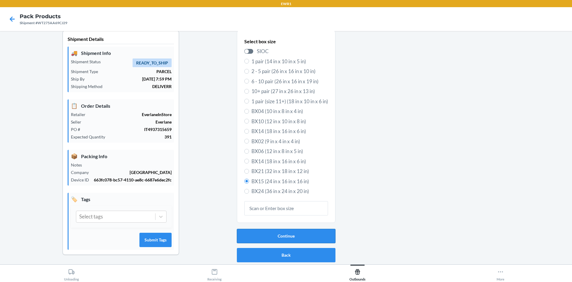
click at [303, 239] on button "Continue" at bounding box center [286, 236] width 99 height 14
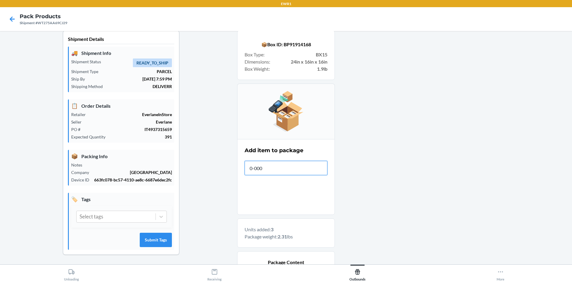
type input "0-0000"
type input "0-000"
type input "0-00001-23397-"
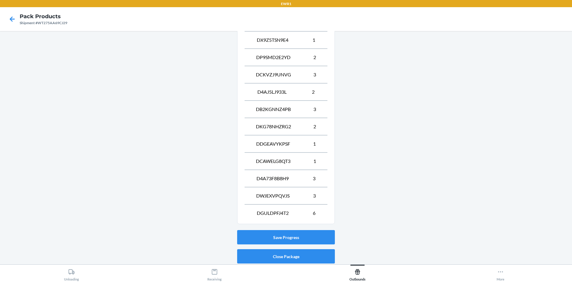
scroll to position [265, 0]
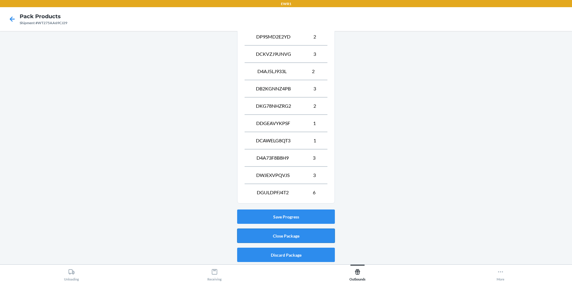
click at [297, 234] on button "Close Package" at bounding box center [286, 235] width 98 height 14
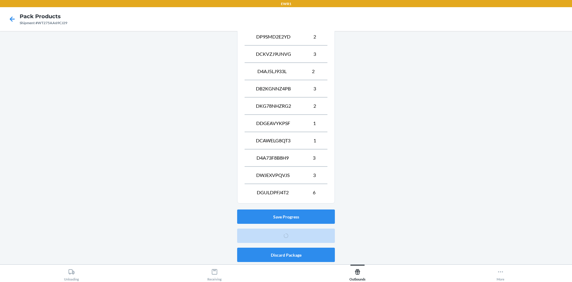
scroll to position [5, 0]
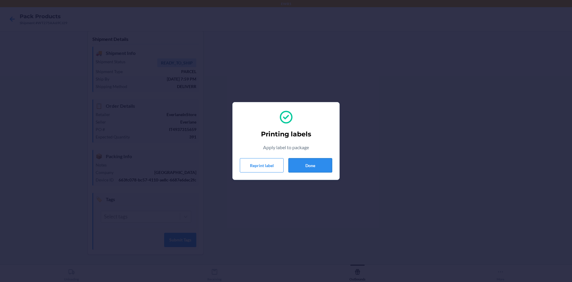
click at [319, 163] on button "Done" at bounding box center [310, 165] width 44 height 14
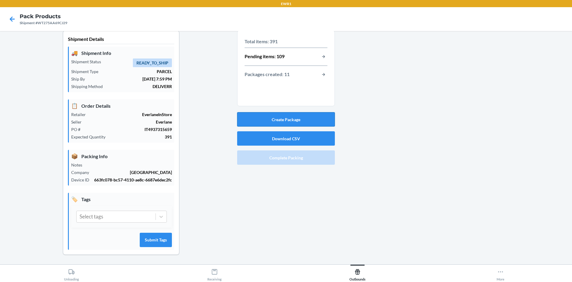
click at [300, 123] on button "Create Package" at bounding box center [286, 119] width 98 height 14
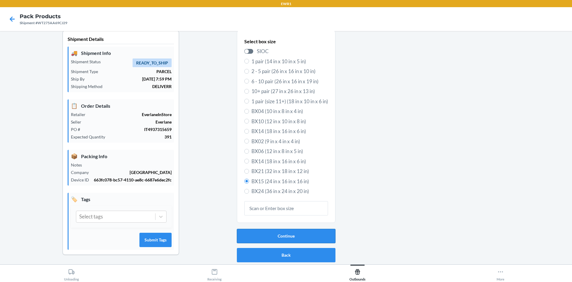
click at [297, 239] on button "Continue" at bounding box center [286, 236] width 99 height 14
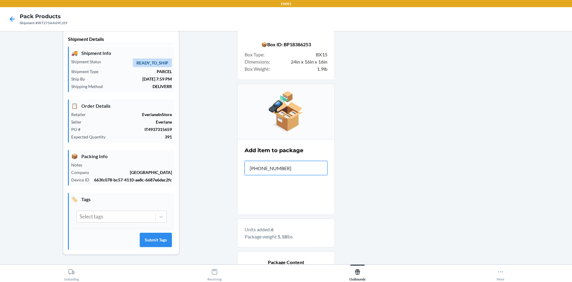
type input "0-00001-23398-"
type input "[PHONE_NUMBER]"
type input "0-00001-23397-1"
type input "0-0"
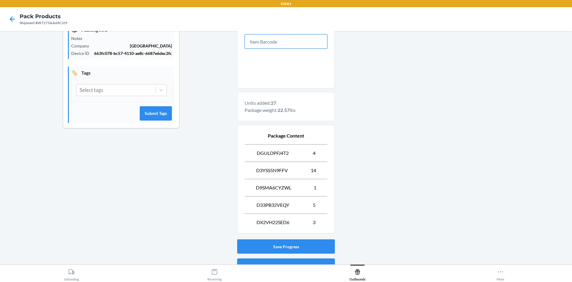
scroll to position [162, 0]
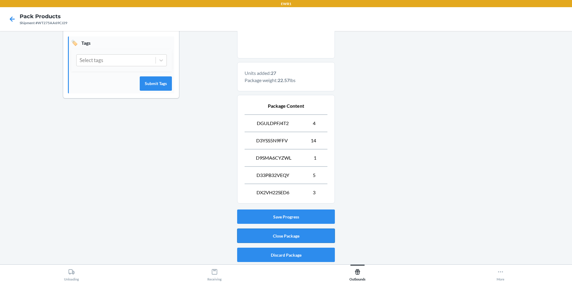
click at [286, 235] on button "Close Package" at bounding box center [286, 235] width 98 height 14
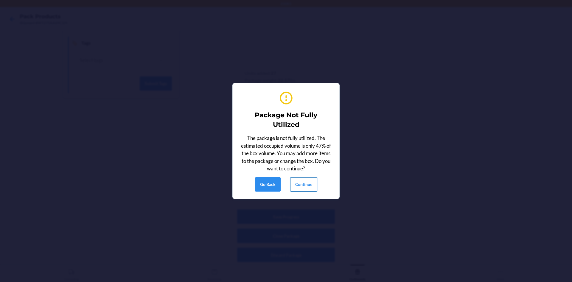
click at [307, 179] on button "Continue" at bounding box center [303, 184] width 27 height 14
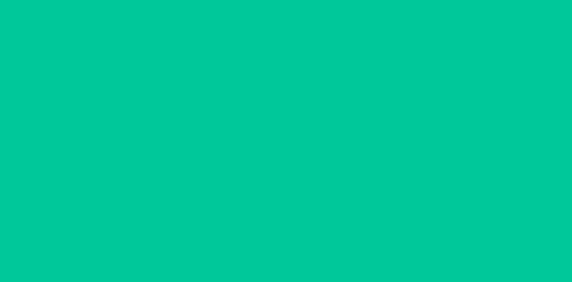
scroll to position [5, 0]
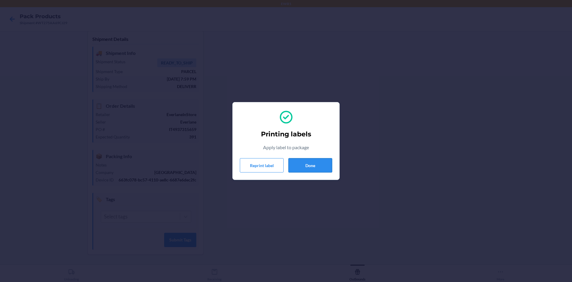
click at [309, 167] on button "Done" at bounding box center [310, 165] width 44 height 14
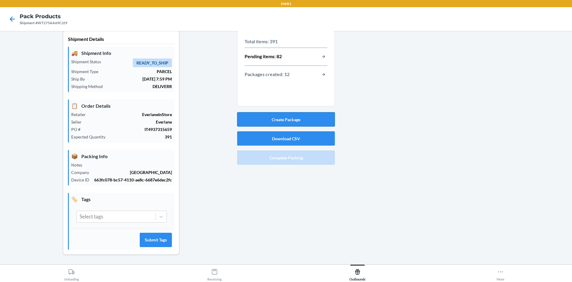
click at [302, 119] on button "Create Package" at bounding box center [286, 119] width 98 height 14
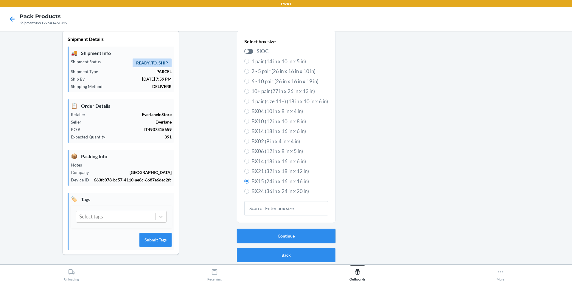
click at [303, 233] on button "Continue" at bounding box center [286, 236] width 99 height 14
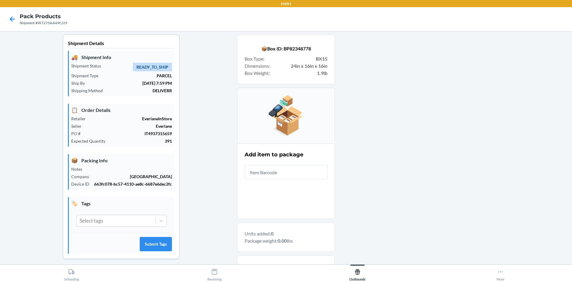
scroll to position [0, 0]
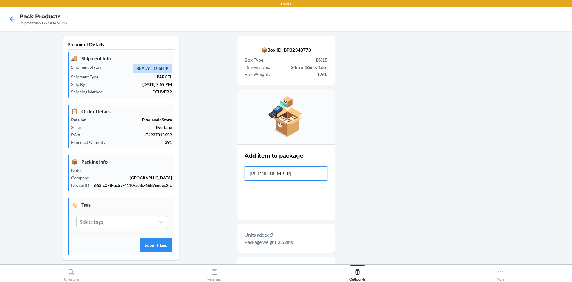
type input "0-00001-0673"
drag, startPoint x: 299, startPoint y: 174, endPoint x: 219, endPoint y: 168, distance: 80.4
click at [219, 168] on div "Shipment Details 🚚 Shipment Info Shipment Status READY_TO_SHIP Shipment Type PA…" at bounding box center [286, 196] width 563 height 321
type input "0-00001-06733-0"
click at [219, 168] on div "Shipment Details 🚚 Shipment Info Shipment Status READY_TO_SHIP Shipment Type PA…" at bounding box center [121, 196] width 232 height 321
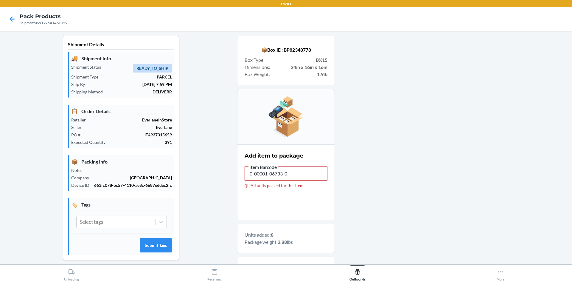
drag, startPoint x: 286, startPoint y: 173, endPoint x: 191, endPoint y: 168, distance: 95.5
click at [191, 168] on div "Shipment Details 🚚 Shipment Info Shipment Status READY_TO_SHIP Shipment Type PA…" at bounding box center [286, 196] width 563 height 321
type input "0-00001-47779"
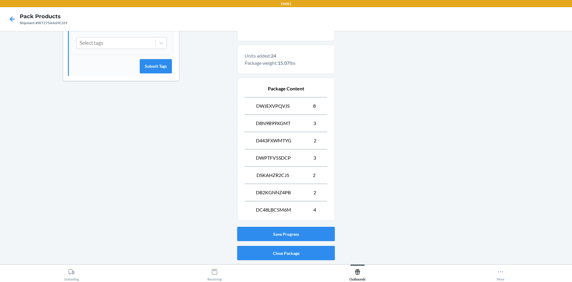
scroll to position [196, 0]
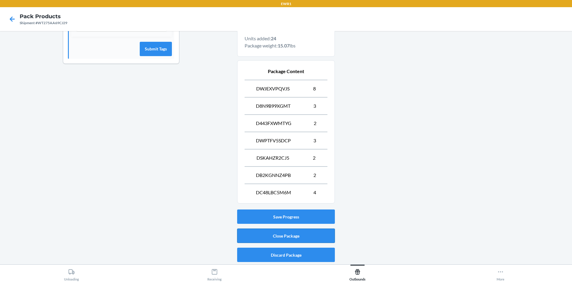
click at [313, 236] on button "Close Package" at bounding box center [286, 235] width 98 height 14
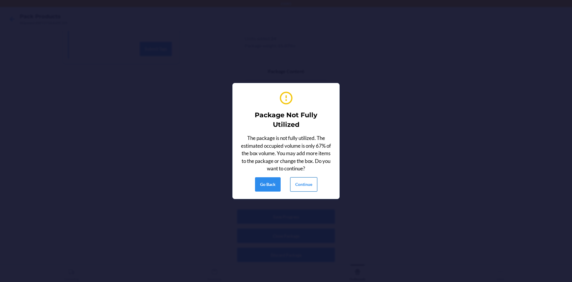
click at [299, 185] on button "Continue" at bounding box center [303, 184] width 27 height 14
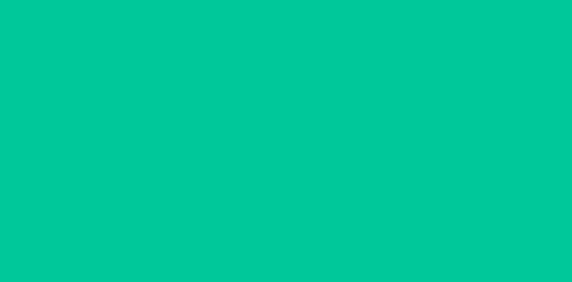
scroll to position [5, 0]
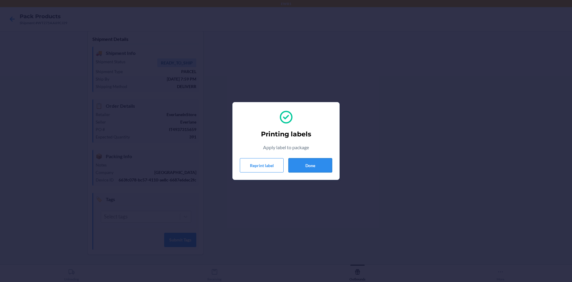
click at [317, 163] on button "Done" at bounding box center [310, 165] width 44 height 14
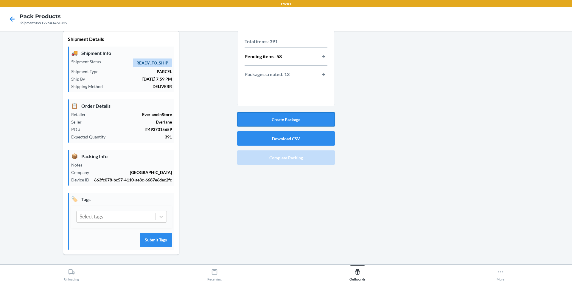
click at [305, 118] on button "Create Package" at bounding box center [286, 119] width 98 height 14
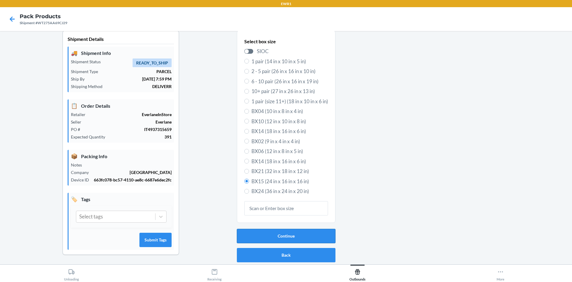
click at [308, 235] on button "Continue" at bounding box center [286, 236] width 99 height 14
